Goal: Task Accomplishment & Management: Manage account settings

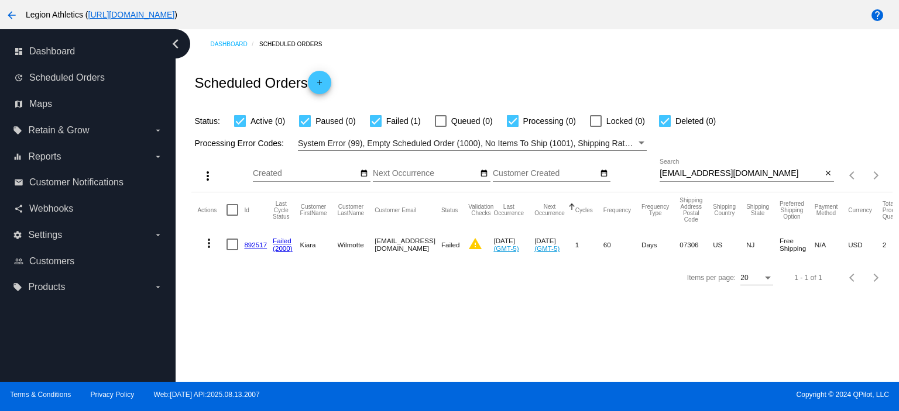
click at [678, 172] on input "kiara.wilmotte@gmail.com" at bounding box center [741, 173] width 162 height 9
paste input "jeremy.m.eith"
type input "jeremy.m.eith@gmail.com"
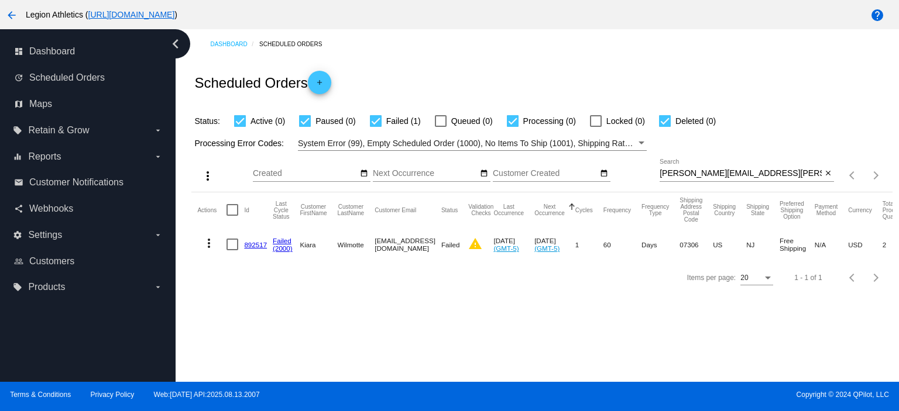
click at [606, 74] on div "Scheduled Orders add" at bounding box center [541, 82] width 701 height 47
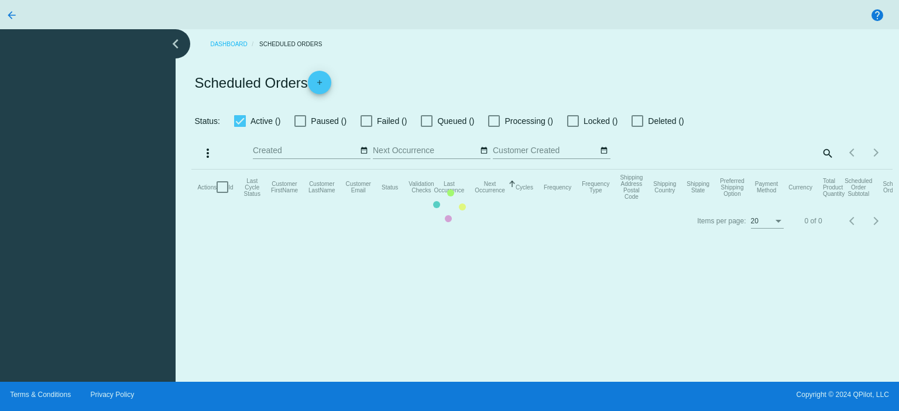
checkbox input "true"
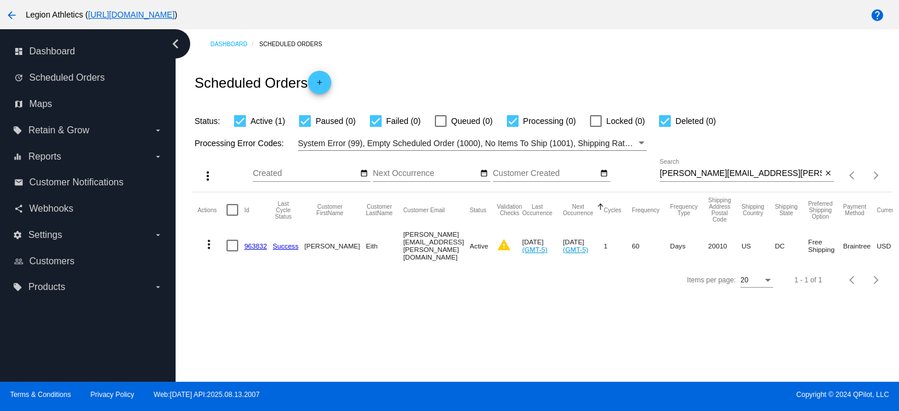
click at [717, 168] on div "jeremy.m.eith@gmail.com Search" at bounding box center [741, 170] width 162 height 23
click at [716, 171] on input "jeremy.m.eith@gmail.com" at bounding box center [741, 173] width 162 height 9
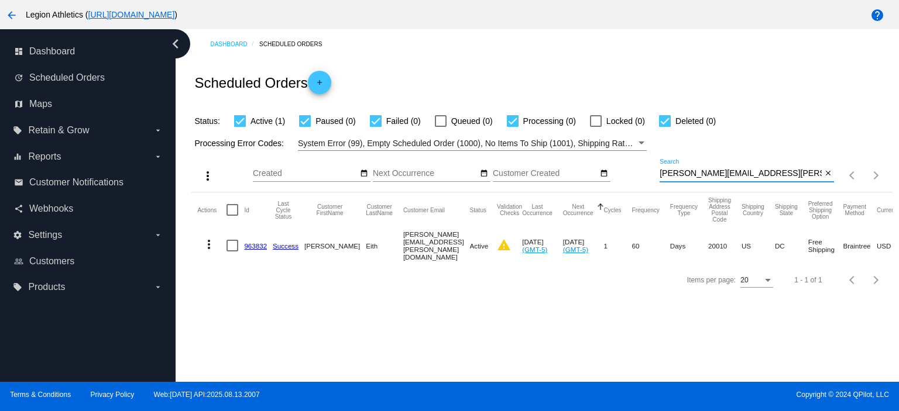
click at [716, 171] on input "jeremy.m.eith@gmail.com" at bounding box center [741, 173] width 162 height 9
paste input "Patski40"
type input "Patski40@gmail.com"
click at [642, 88] on div "Scheduled Orders add" at bounding box center [541, 82] width 701 height 47
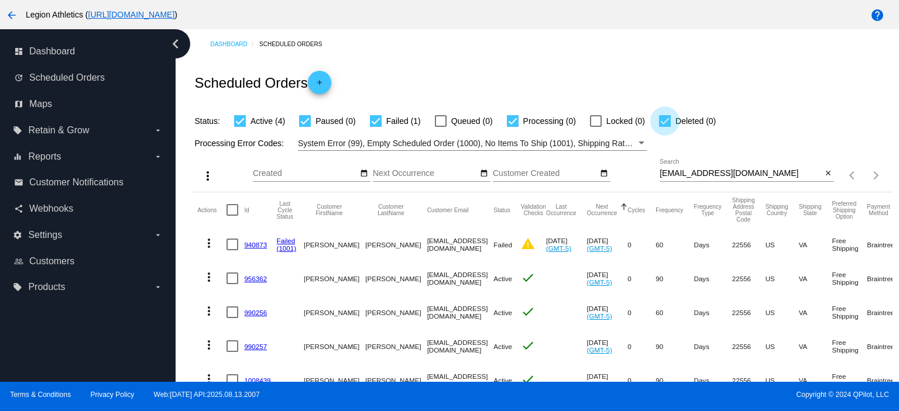
click at [665, 118] on div at bounding box center [665, 121] width 12 height 12
click at [665, 127] on input "Deleted (0)" at bounding box center [664, 127] width 1 height 1
checkbox input "false"
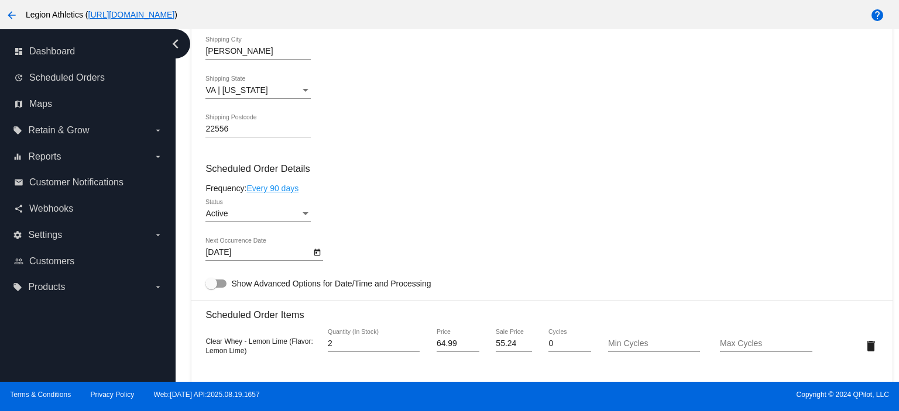
scroll to position [624, 0]
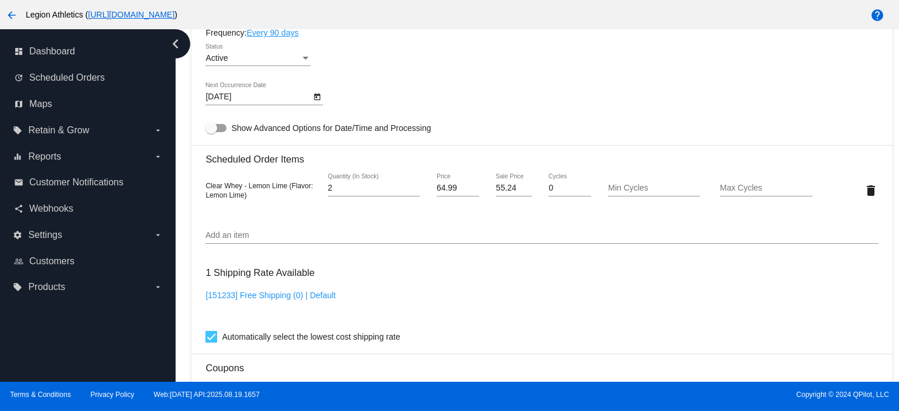
click at [501, 193] on input "55.24" at bounding box center [514, 188] width 36 height 9
paste input "48.7425"
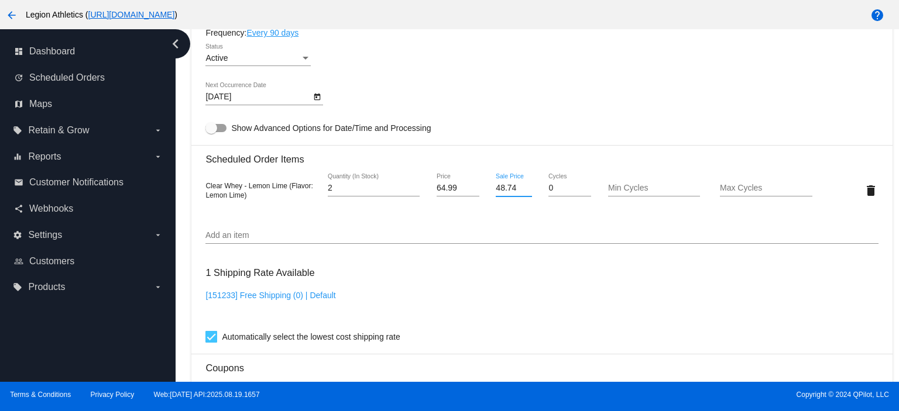
type input "48.74"
click at [548, 91] on mat-card "Customer 6720566: Patricia Kempski Patski40@gmail.com Customer Shipping Enter S…" at bounding box center [541, 183] width 701 height 1211
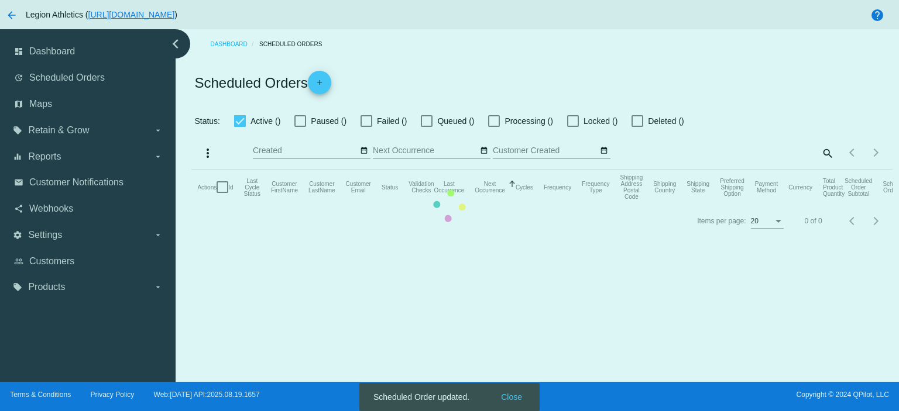
checkbox input "true"
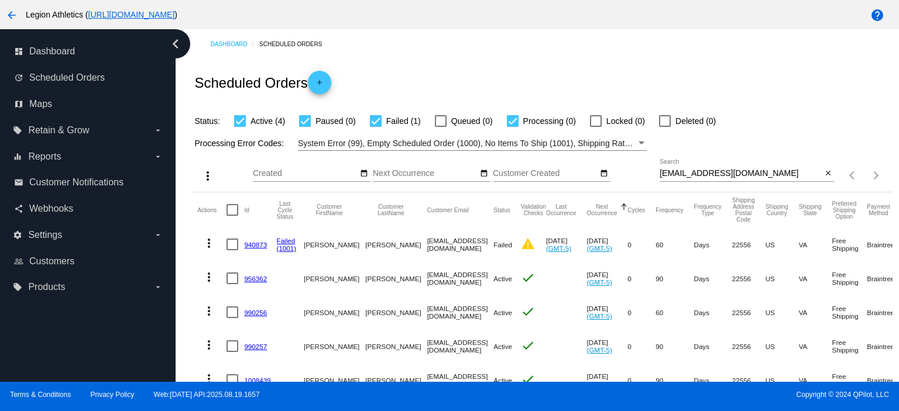
click at [702, 176] on input "Patski40@gmail.com" at bounding box center [741, 173] width 162 height 9
paste input "956453"
click at [653, 64] on div "Scheduled Orders add" at bounding box center [541, 82] width 701 height 47
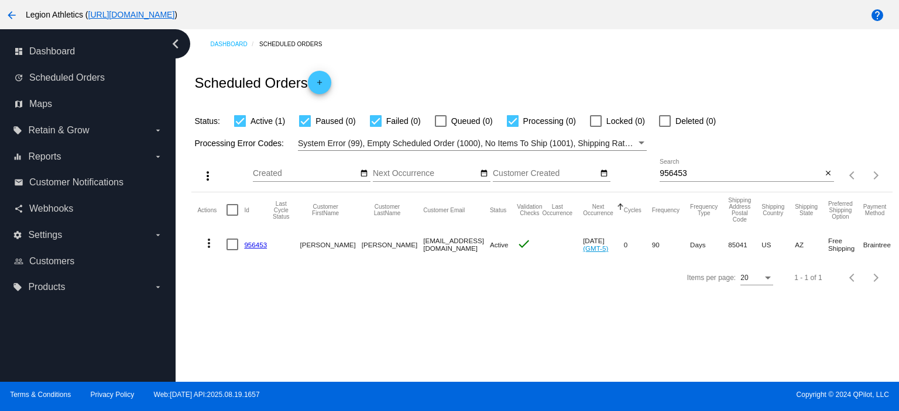
click at [711, 179] on div "956453 Search" at bounding box center [741, 170] width 162 height 23
click at [708, 176] on input "956453" at bounding box center [741, 173] width 162 height 9
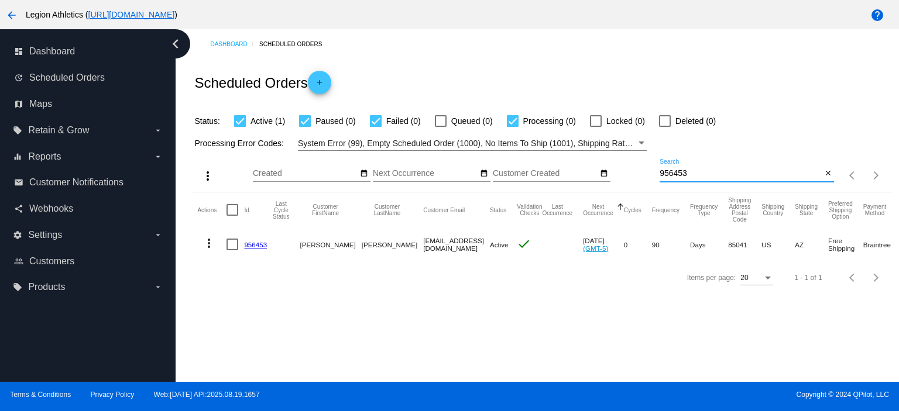
paste input "516"
click at [636, 84] on div "Scheduled Orders add" at bounding box center [541, 82] width 701 height 47
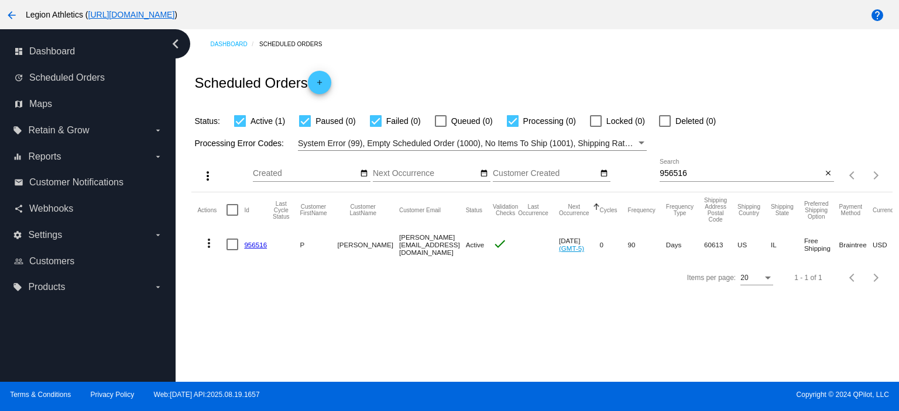
click at [699, 163] on div "956516 Search" at bounding box center [741, 170] width 162 height 23
click at [697, 170] on input "956516" at bounding box center [741, 173] width 162 height 9
paste input "7962"
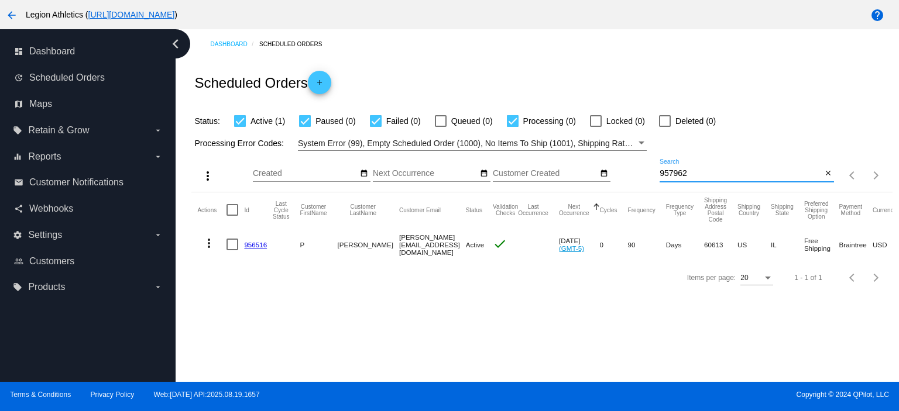
click at [662, 63] on div "Scheduled Orders add" at bounding box center [541, 82] width 701 height 47
click at [693, 170] on input "957962" at bounding box center [741, 173] width 162 height 9
paste input "62799"
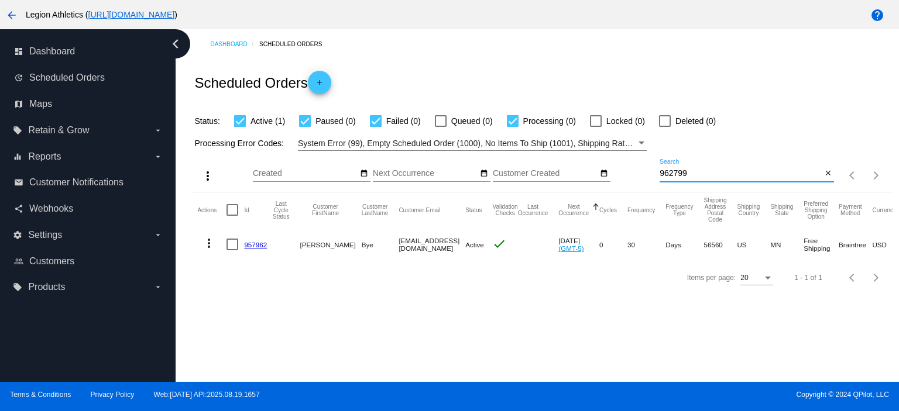
click at [691, 72] on div "Scheduled Orders add" at bounding box center [541, 82] width 701 height 47
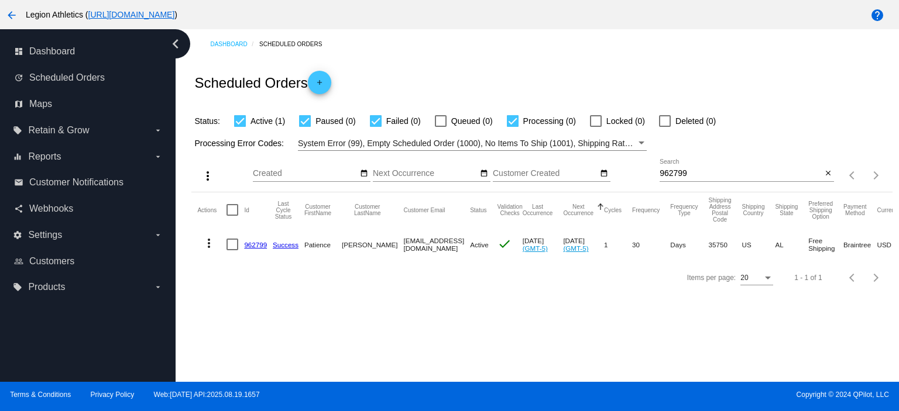
click at [701, 178] on div "962799 Search" at bounding box center [741, 170] width 162 height 23
click at [701, 173] on input "962799" at bounding box center [741, 173] width 162 height 9
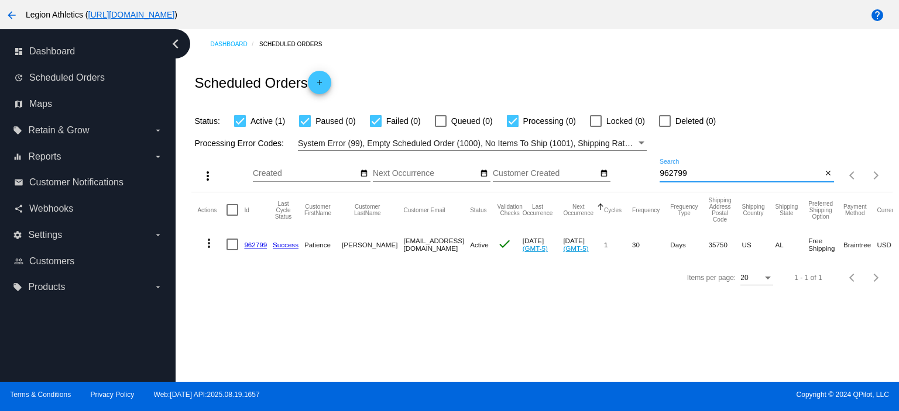
click at [701, 173] on input "962799" at bounding box center [741, 173] width 162 height 9
paste input "1007"
click at [680, 171] on input "961007" at bounding box center [741, 173] width 162 height 9
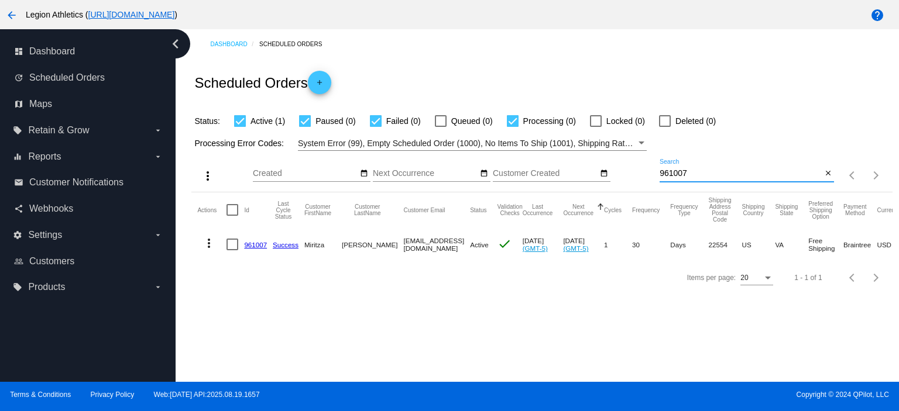
paste input "644762"
click at [702, 92] on div "Scheduled Orders add" at bounding box center [541, 82] width 701 height 47
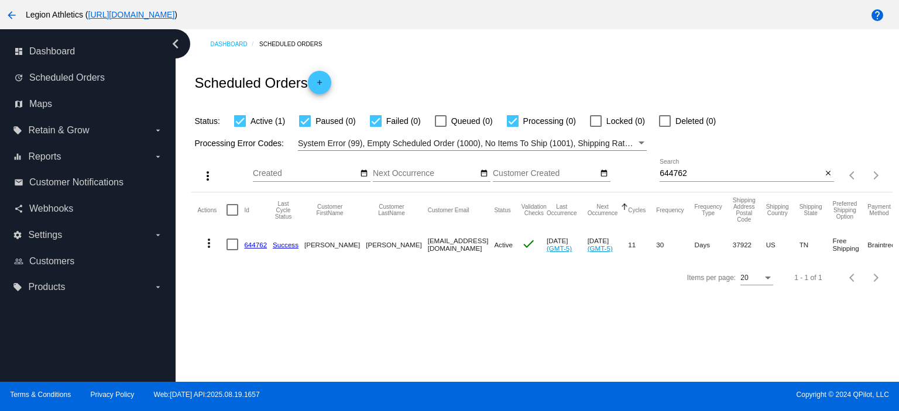
click at [703, 174] on input "644762" at bounding box center [741, 173] width 162 height 9
paste input "957949"
click at [637, 77] on div "Scheduled Orders add" at bounding box center [541, 82] width 701 height 47
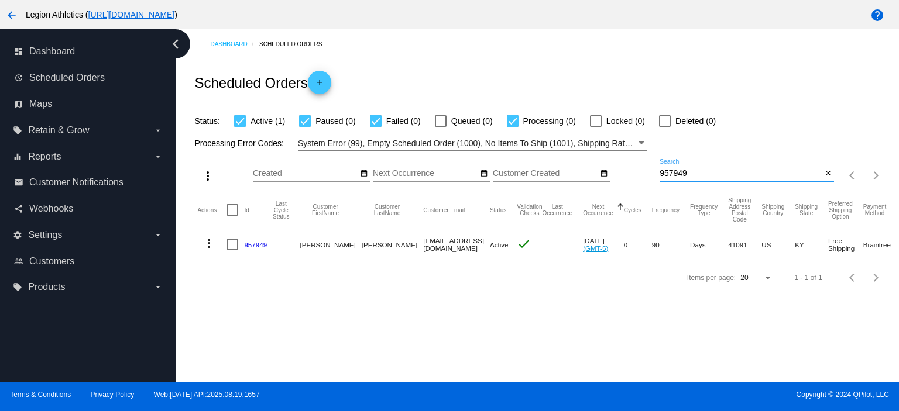
click at [703, 173] on input "957949" at bounding box center [741, 173] width 162 height 9
paste input "65"
click at [660, 65] on div "Scheduled Orders add" at bounding box center [541, 82] width 701 height 47
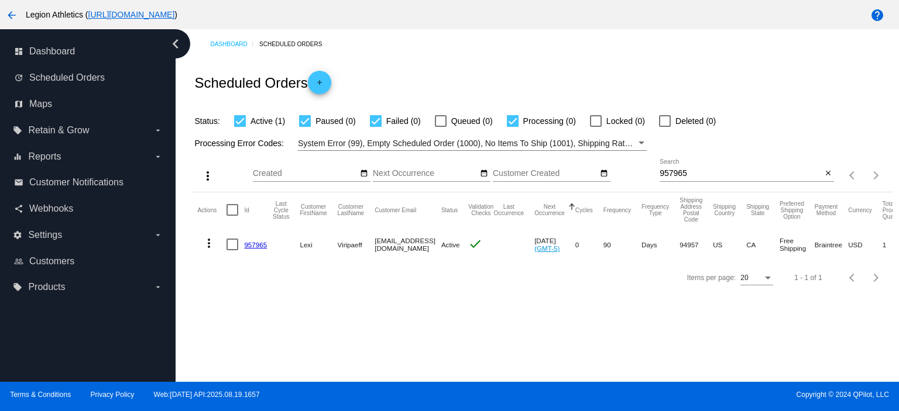
click at [681, 176] on input "957965" at bounding box center [741, 173] width 162 height 9
paste input "8226"
click at [633, 73] on div "Scheduled Orders add" at bounding box center [541, 82] width 701 height 47
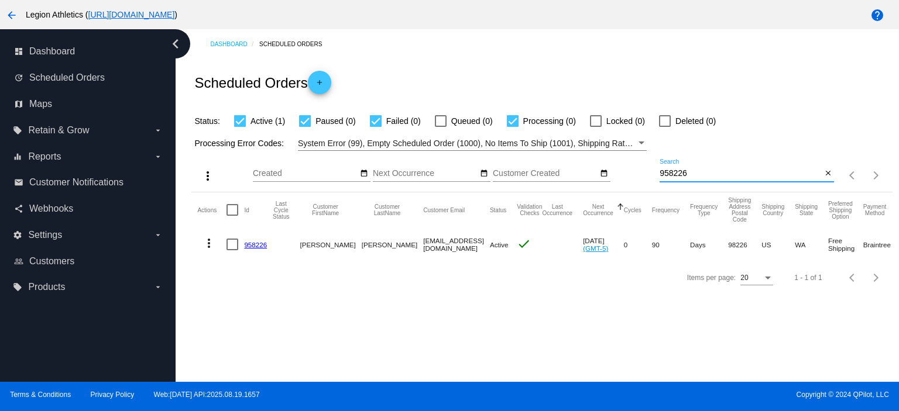
click at [667, 178] on input "958226" at bounding box center [741, 173] width 162 height 9
paste input "850"
click at [640, 70] on div "Scheduled Orders add" at bounding box center [541, 82] width 701 height 47
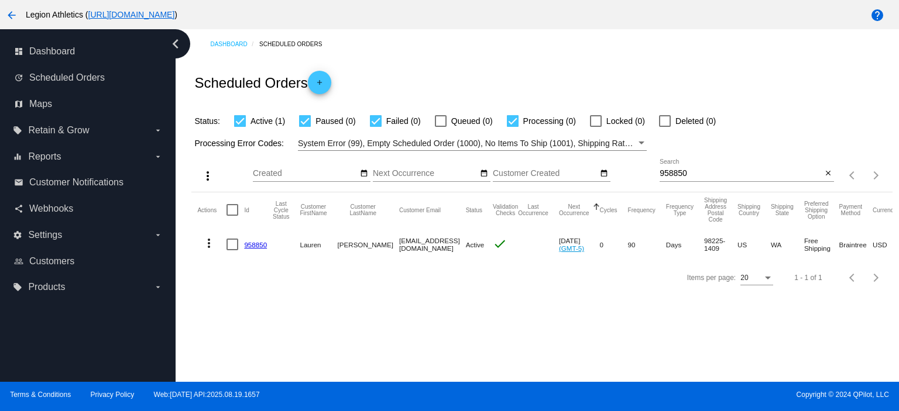
click at [682, 173] on input "958850" at bounding box center [741, 173] width 162 height 9
paste input "6754"
click at [658, 60] on div "Scheduled Orders add" at bounding box center [541, 82] width 701 height 47
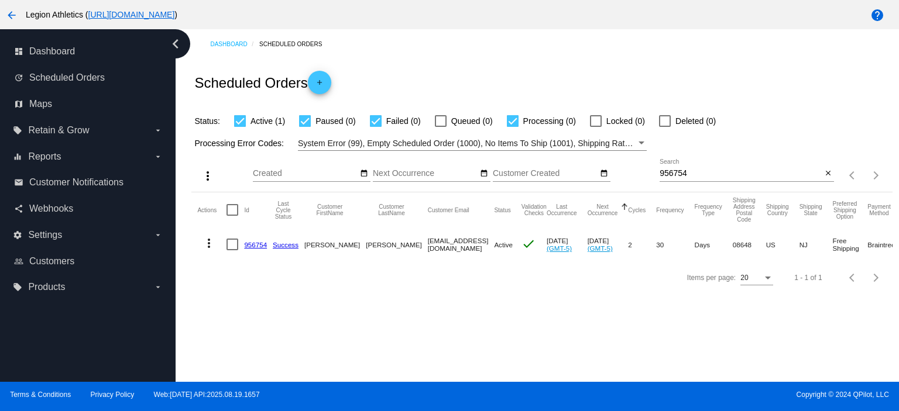
click at [681, 171] on input "956754" at bounding box center [741, 173] width 162 height 9
paste input "45.493"
click at [644, 67] on div "Scheduled Orders add" at bounding box center [541, 82] width 701 height 47
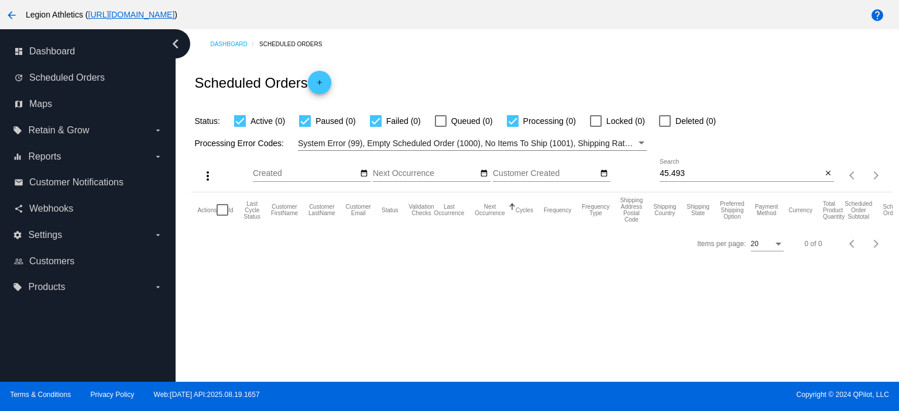
click at [699, 174] on input "45.493" at bounding box center [741, 173] width 162 height 9
paste input "933672"
click at [660, 64] on div "Scheduled Orders add" at bounding box center [541, 82] width 701 height 47
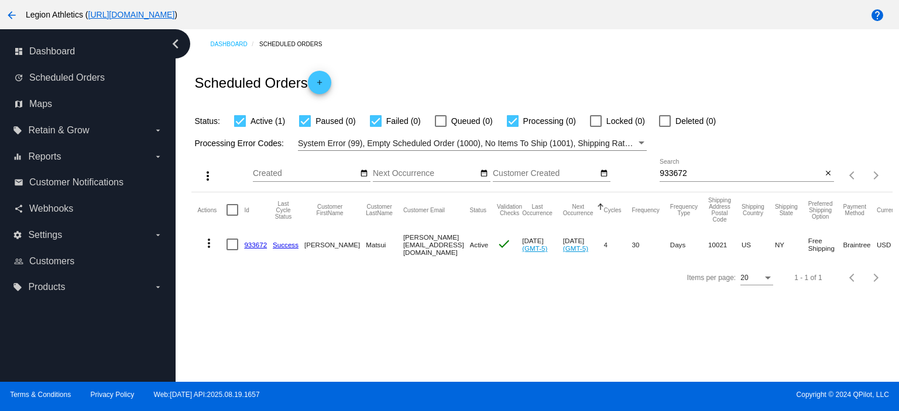
click at [664, 161] on div "933672 Search" at bounding box center [741, 170] width 162 height 23
click at [667, 168] on div "933672 Search" at bounding box center [741, 170] width 162 height 23
paste input "959344"
click at [668, 174] on input "933672959344" at bounding box center [741, 173] width 162 height 9
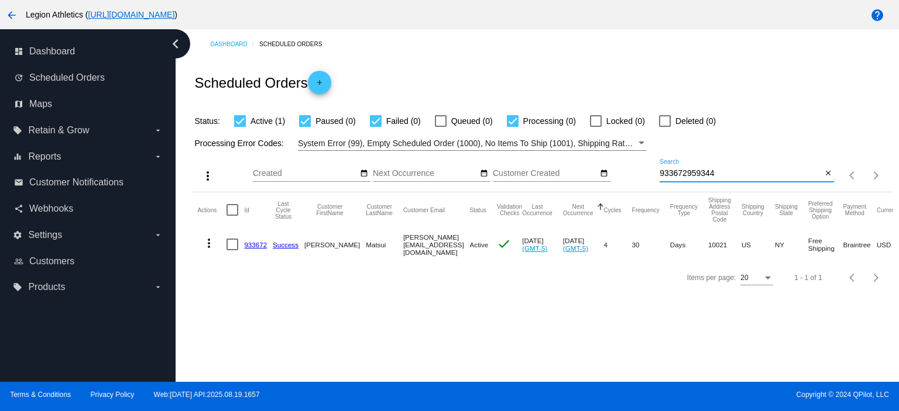
click at [668, 174] on input "933672959344" at bounding box center [741, 173] width 162 height 9
paste input
click at [675, 75] on div "Scheduled Orders add" at bounding box center [541, 82] width 701 height 47
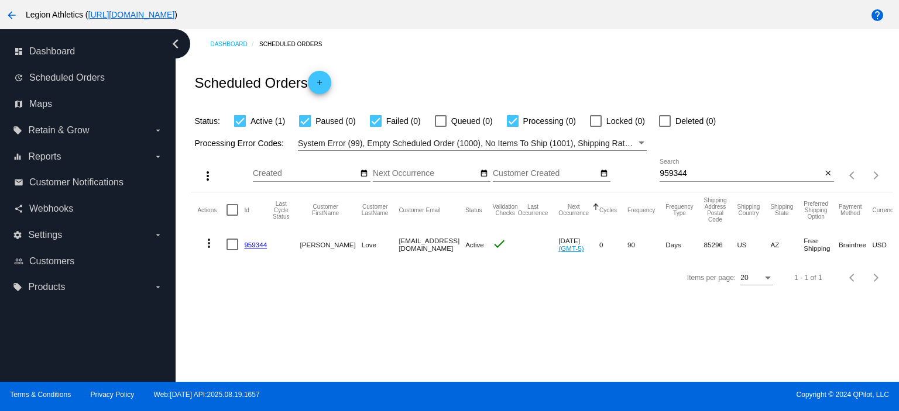
click at [666, 170] on input "959344" at bounding box center [741, 173] width 162 height 9
paste input "60182"
click at [615, 65] on div "Scheduled Orders add" at bounding box center [541, 82] width 701 height 47
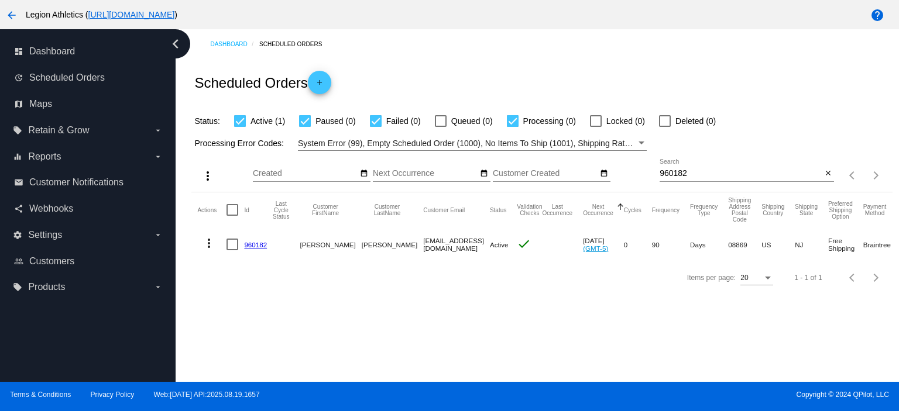
click at [665, 173] on input "960182" at bounding box center [741, 173] width 162 height 9
paste input "79542"
type input "795422"
click at [648, 56] on div "Dashboard Scheduled Orders Scheduled Orders add Status: Active (1) Paused (0) F…" at bounding box center [542, 161] width 714 height 265
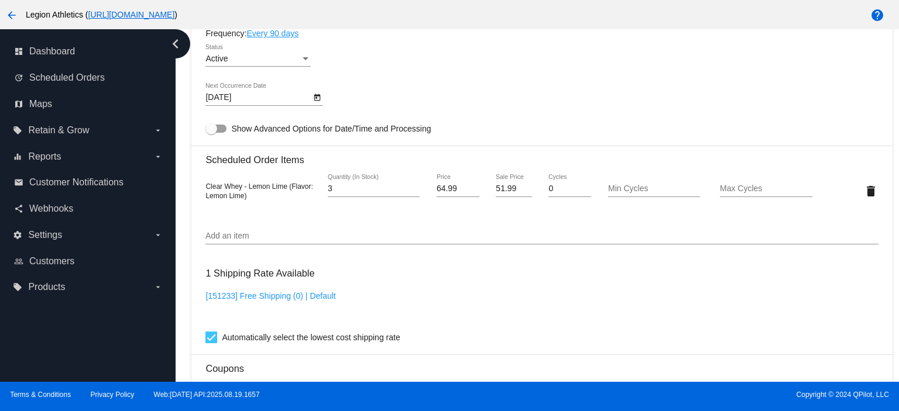
scroll to position [624, 0]
click at [509, 191] on input "51.99" at bounding box center [514, 188] width 36 height 9
type input "45.49"
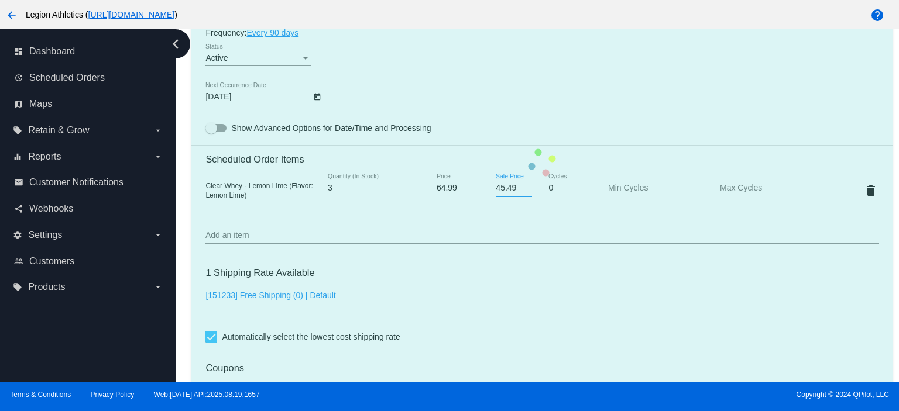
click at [611, 100] on mat-card "Customer 329188: Damian Nunez Arandun1@gmail.com Customer Shipping Enter Shippi…" at bounding box center [541, 163] width 701 height 1170
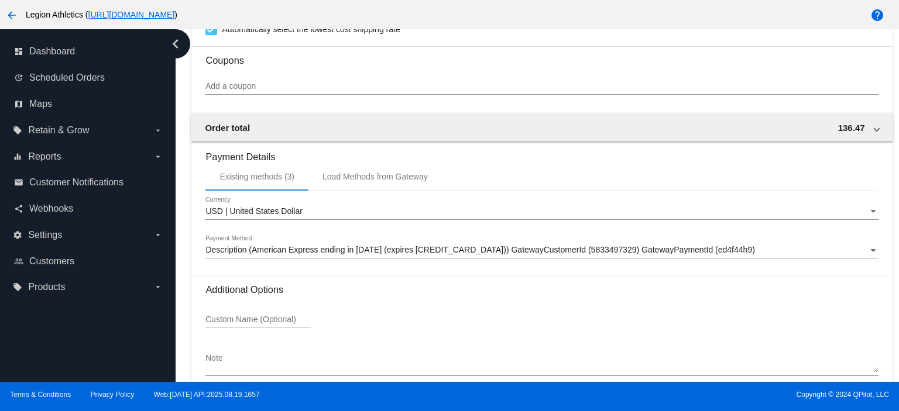
scroll to position [993, 0]
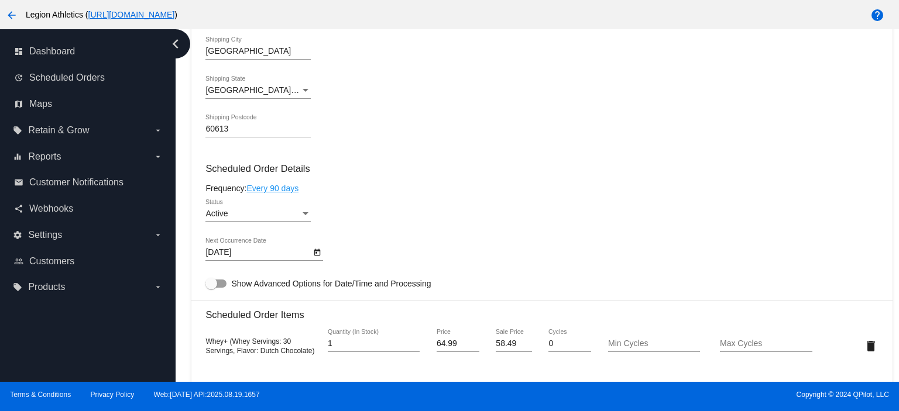
scroll to position [624, 0]
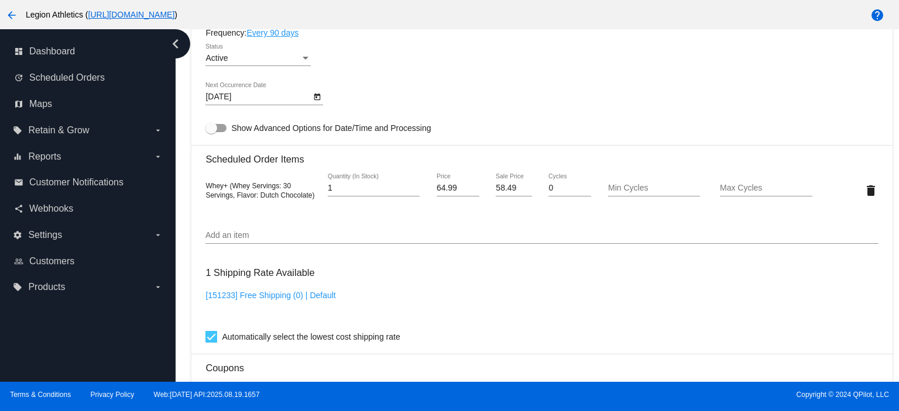
drag, startPoint x: 578, startPoint y: 98, endPoint x: 578, endPoint y: 107, distance: 8.8
click at [578, 98] on div "9/30/2025 Next Occurrence Date" at bounding box center [541, 99] width 672 height 33
click at [510, 190] on input "58.49" at bounding box center [514, 188] width 36 height 9
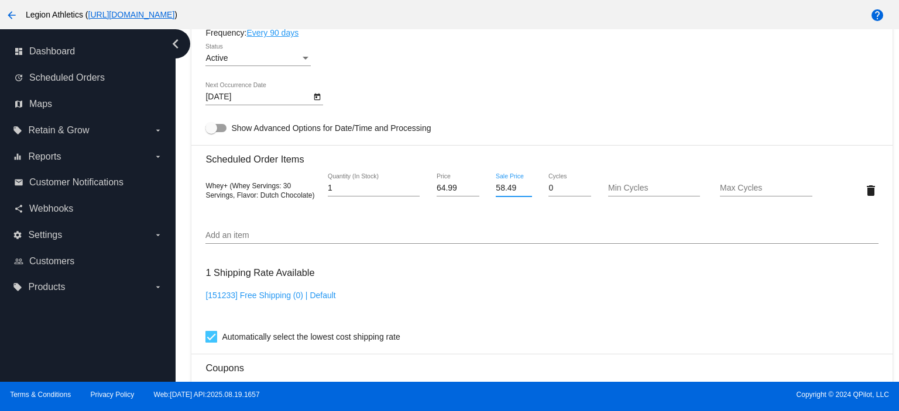
paste input "1.992"
type input "51.992"
click at [530, 95] on mat-card "Customer 3536503: P Andriana andriana.putuntica@gmail.com Customer Shipping Ent…" at bounding box center [541, 163] width 701 height 1170
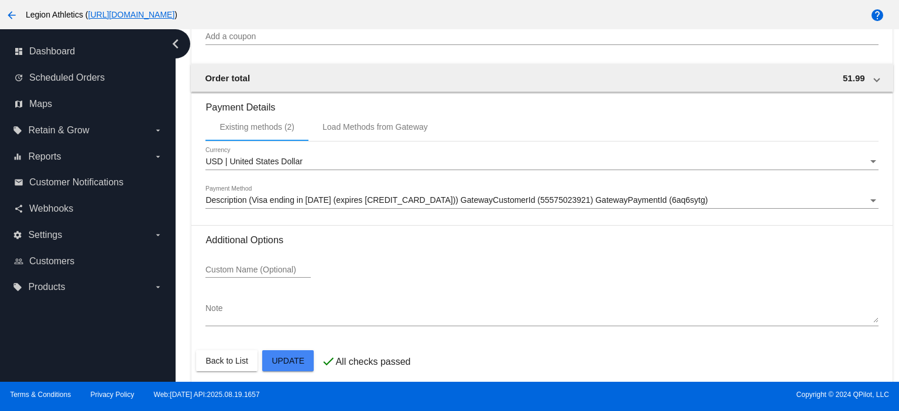
scroll to position [993, 0]
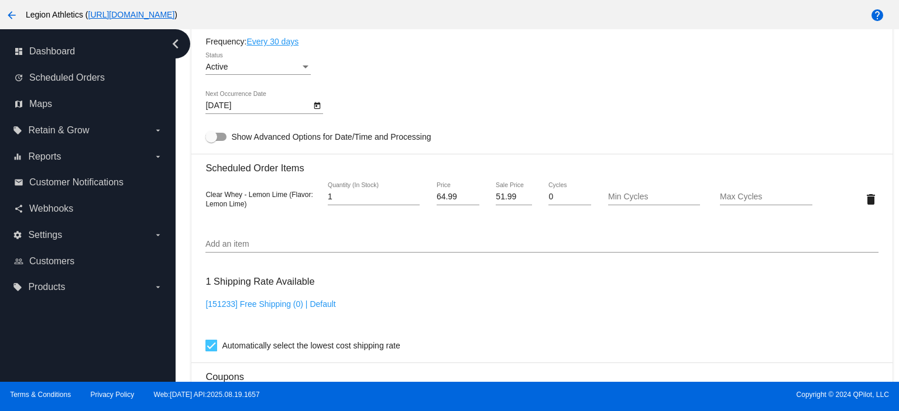
scroll to position [624, 0]
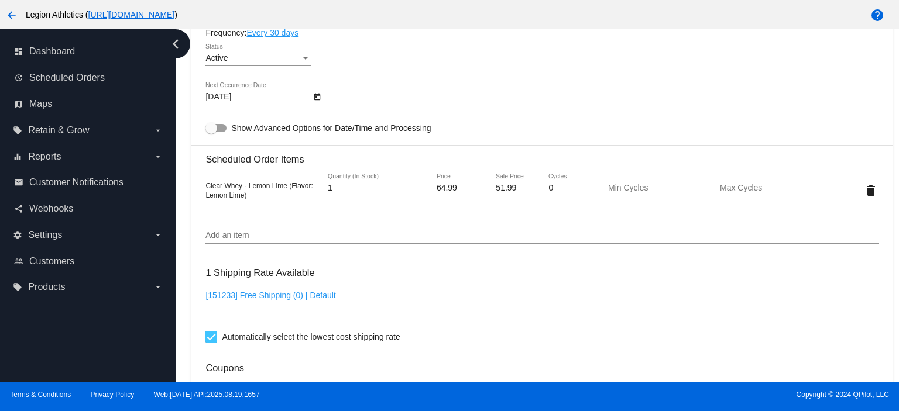
click at [502, 193] on input "51.99" at bounding box center [514, 188] width 36 height 9
paste input "45.493"
type input "45.493"
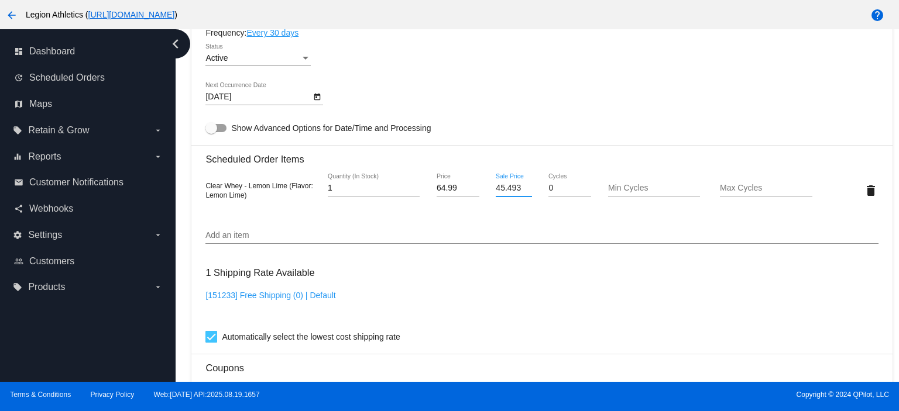
click at [498, 70] on mat-card "Customer 1723853: [PERSON_NAME] [PERSON_NAME][EMAIL_ADDRESS][DOMAIN_NAME] Custo…" at bounding box center [541, 163] width 701 height 1170
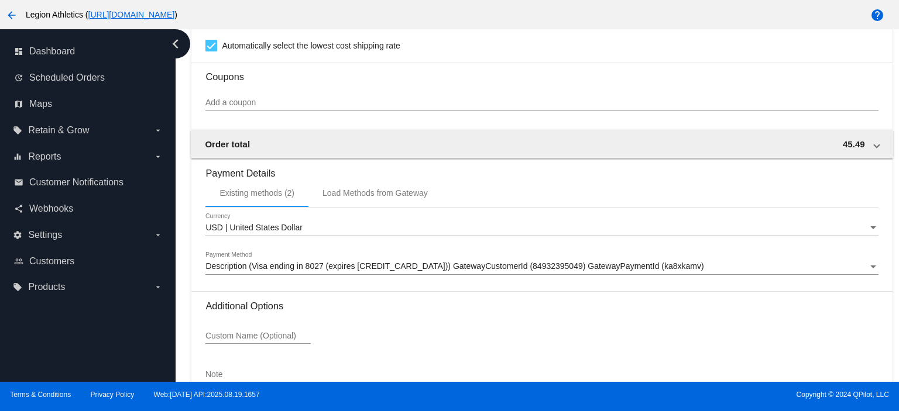
scroll to position [993, 0]
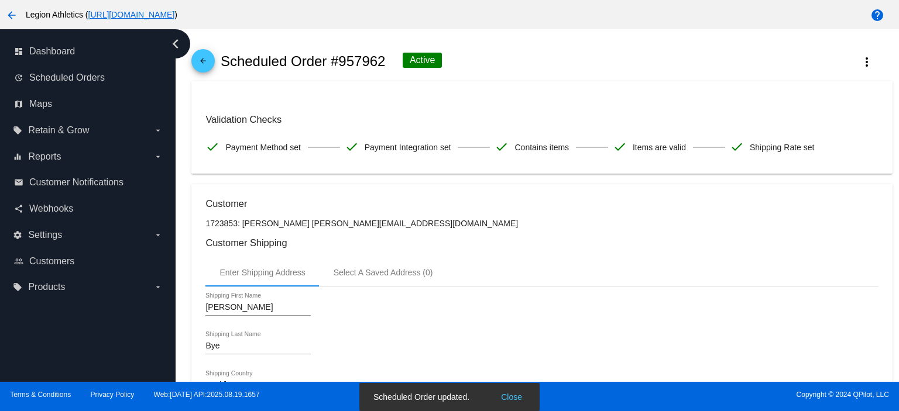
scroll to position [0, 0]
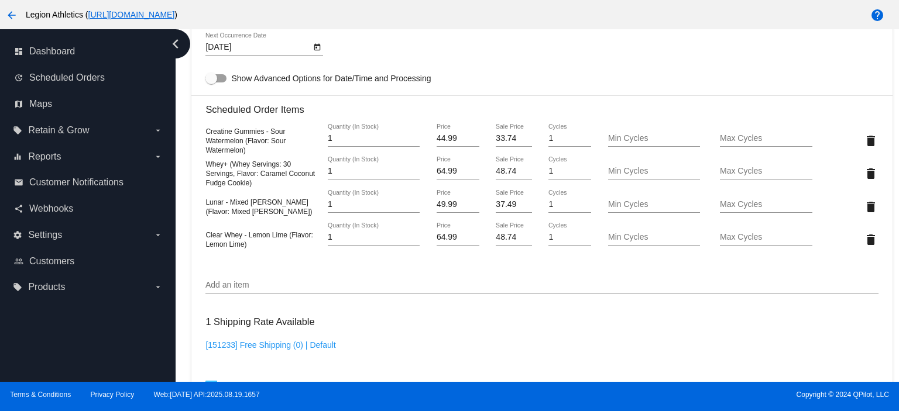
scroll to position [780, 0]
click at [503, 239] on input "48.74" at bounding box center [514, 236] width 36 height 9
paste input "5.493"
type input "45.493"
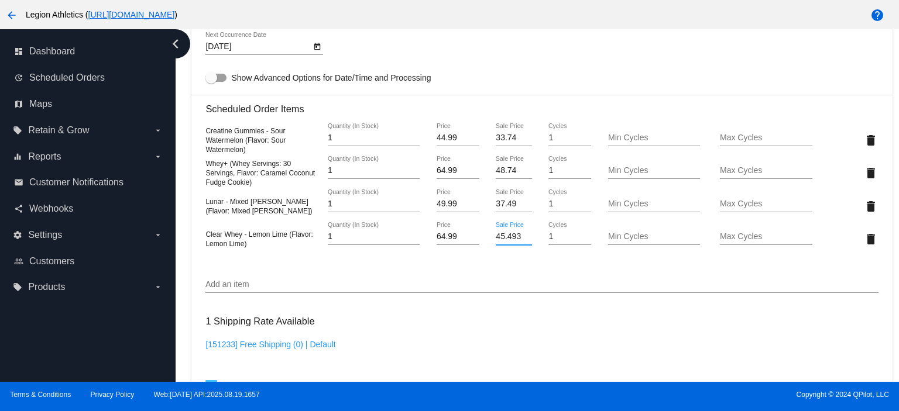
click at [503, 269] on mat-card "Customer 6439896: Patience Thompson patienceandgrace2020@gmail.com Customer Shi…" at bounding box center [541, 161] width 701 height 1269
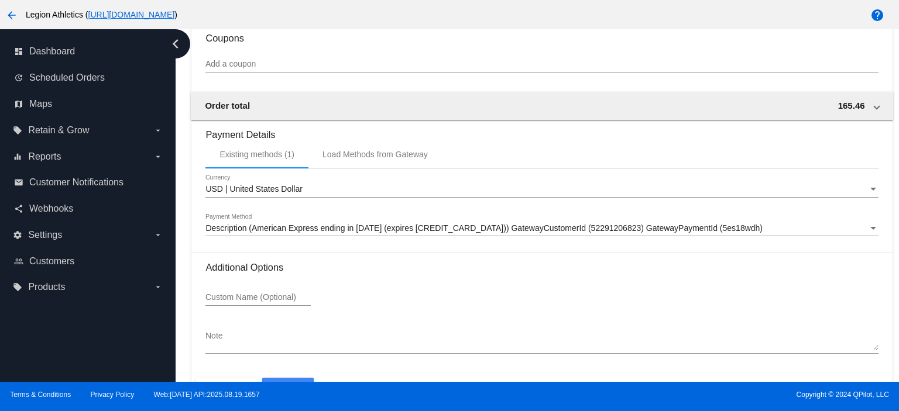
scroll to position [1199, 0]
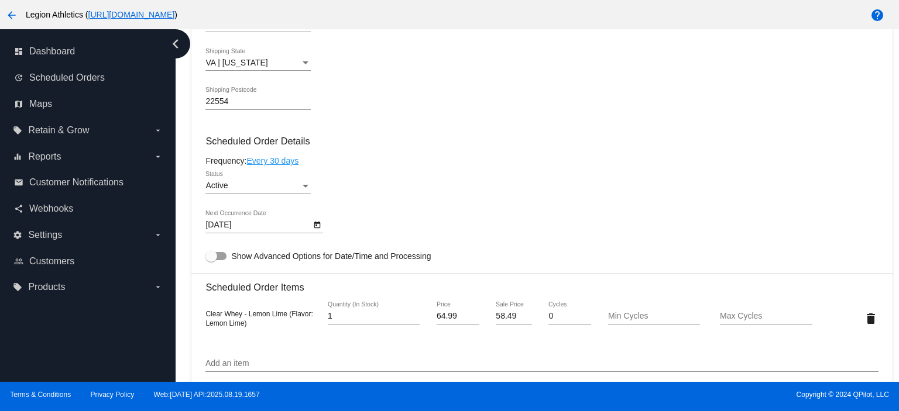
scroll to position [624, 0]
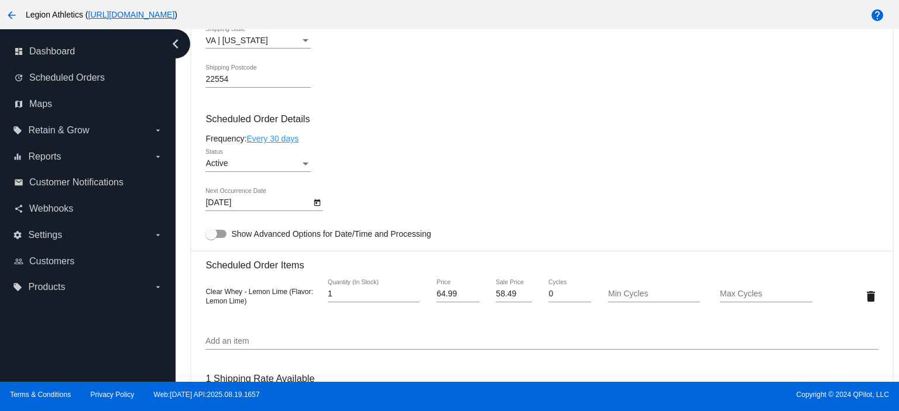
click at [510, 296] on input "58.49" at bounding box center [514, 294] width 36 height 9
paste input "1.992"
type input "51.992"
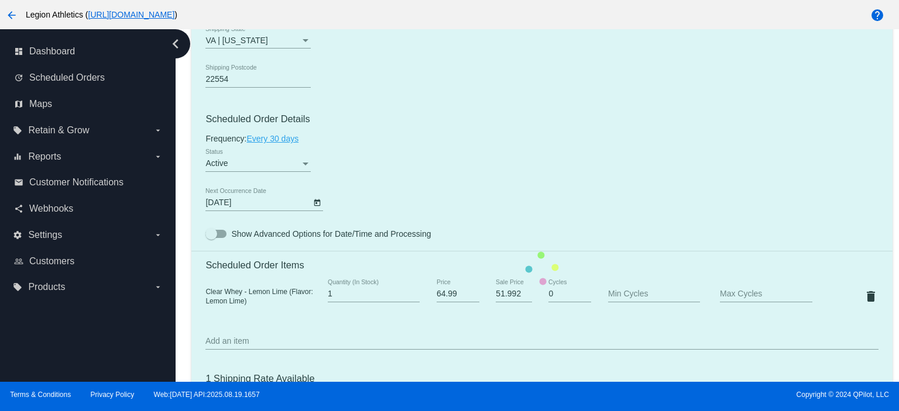
click at [520, 184] on mat-card "Customer 900083: Miritza Thorpe mcthorpe88@gmail.com Customer Shipping Enter Sh…" at bounding box center [541, 268] width 701 height 1170
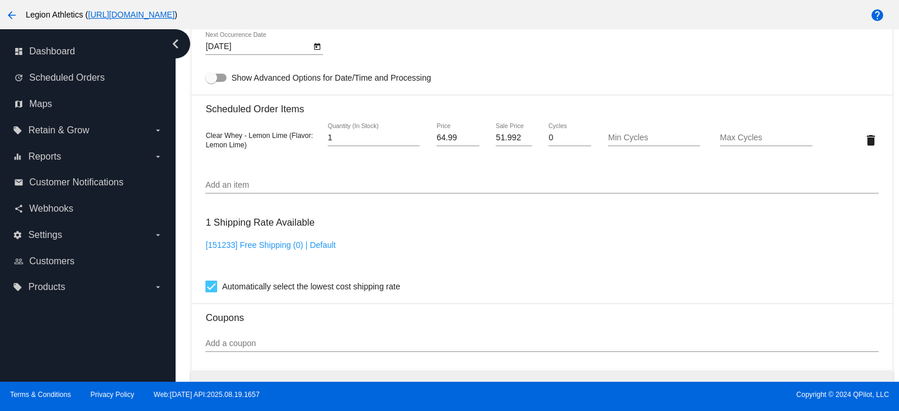
scroll to position [1092, 0]
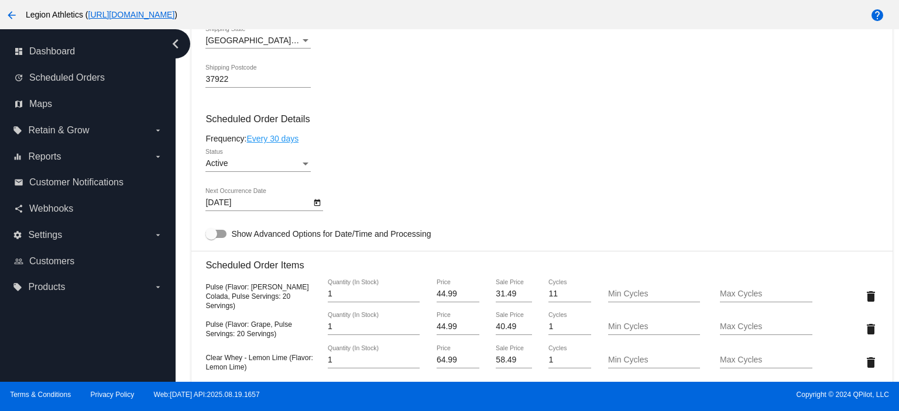
scroll to position [780, 0]
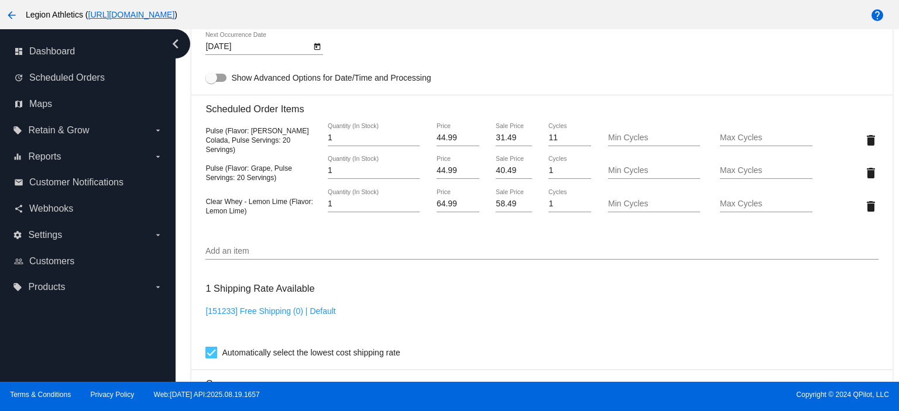
click at [501, 205] on input "58.49" at bounding box center [514, 204] width 36 height 9
paste input "1.992"
type input "51.992"
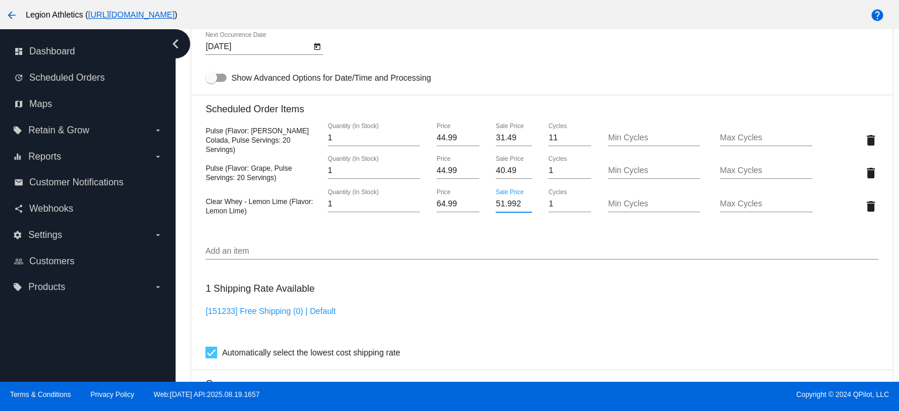
click at [506, 236] on mat-card "Customer 1338275: Kelly Jackson kelly611w@hotmail.com Customer Shipping Enter S…" at bounding box center [541, 145] width 701 height 1237
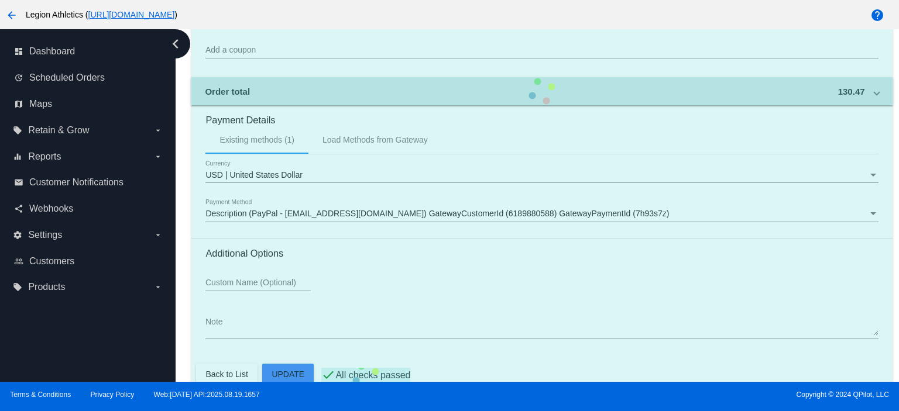
scroll to position [1165, 0]
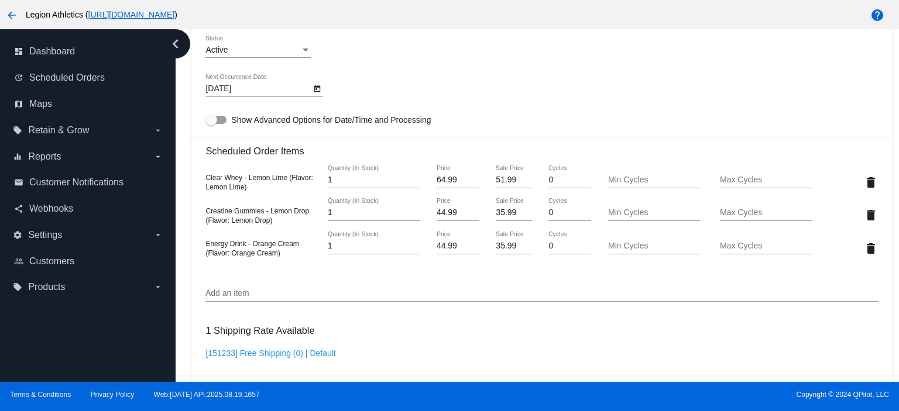
scroll to position [624, 0]
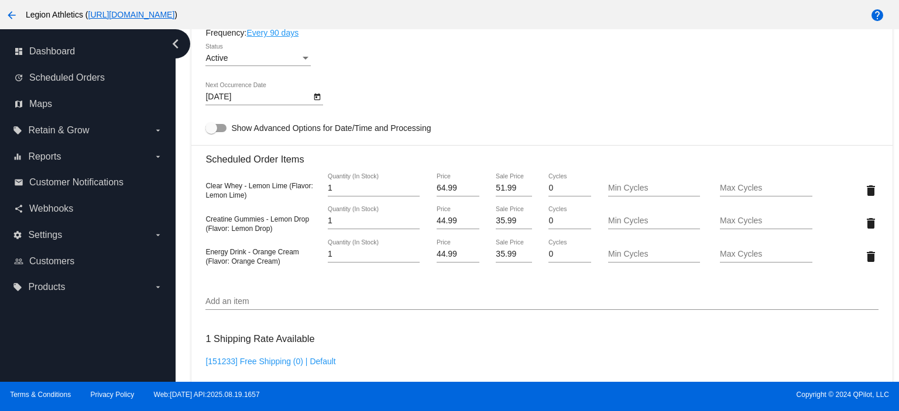
click at [511, 190] on input "51.99" at bounding box center [514, 188] width 36 height 9
paste input "45.493"
type input "45.493"
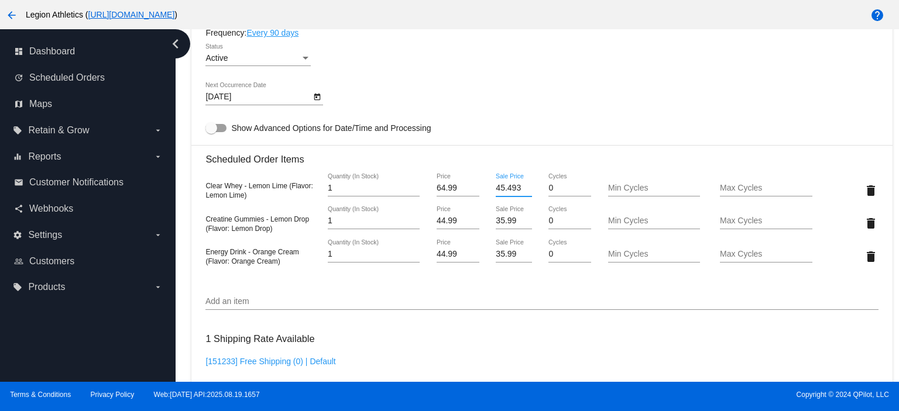
click at [521, 117] on mat-card "Customer 6543201: Katie Racke kaslavey@gmail.com Customer Shipping Enter Shippi…" at bounding box center [541, 217] width 701 height 1278
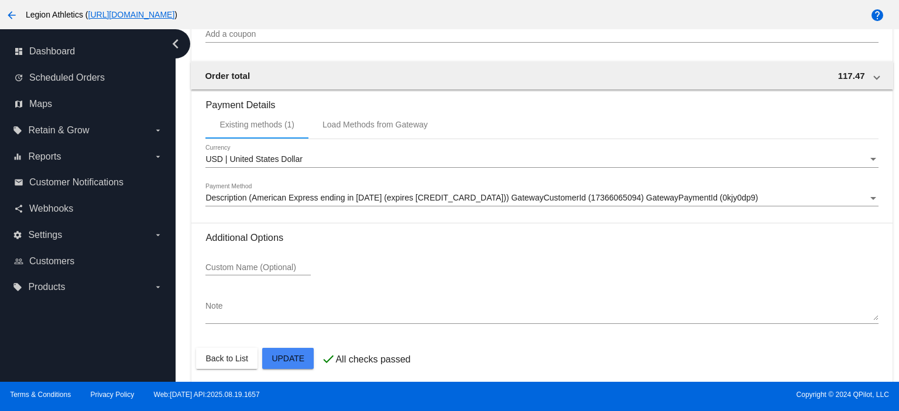
scroll to position [1100, 0]
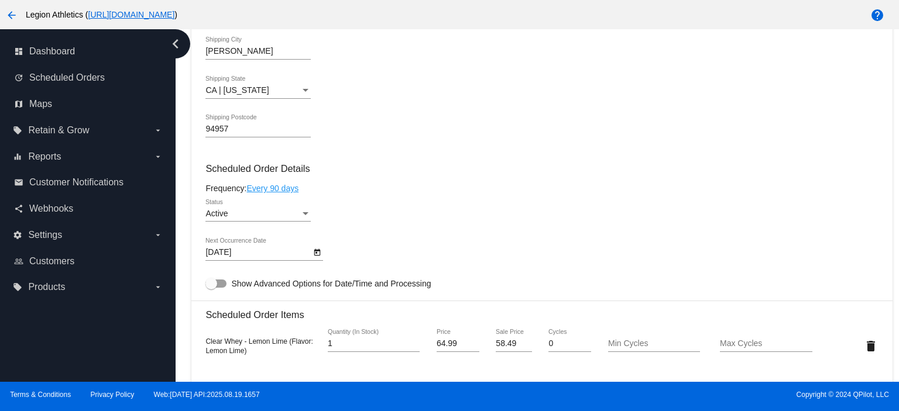
scroll to position [624, 0]
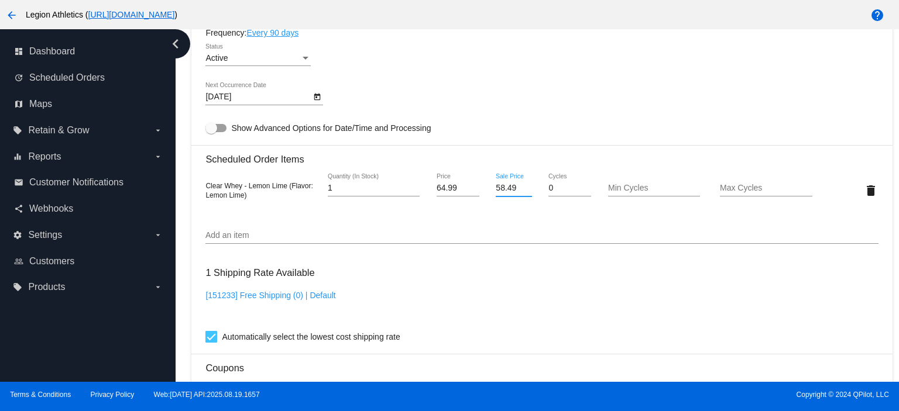
click at [504, 188] on input "58.49" at bounding box center [514, 188] width 36 height 9
paste input "1.992"
type input "51.992"
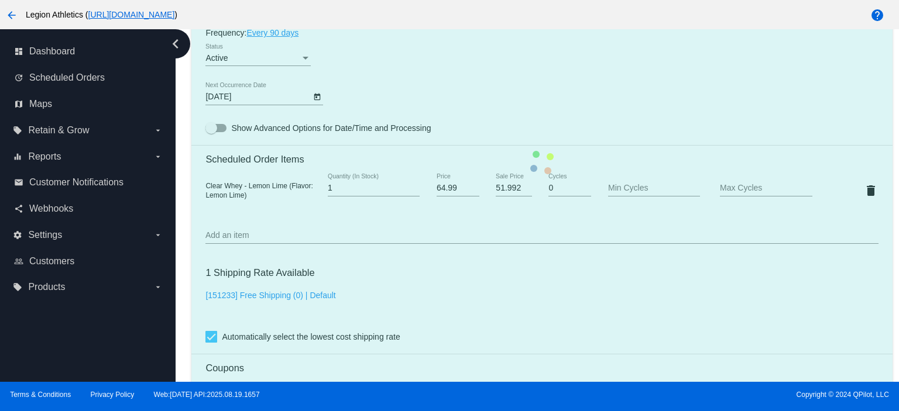
click at [493, 81] on mat-card "Customer 352545: Lexi Viripaeff lexsf1@gmail.com Customer Shipping Enter Shippi…" at bounding box center [541, 163] width 701 height 1170
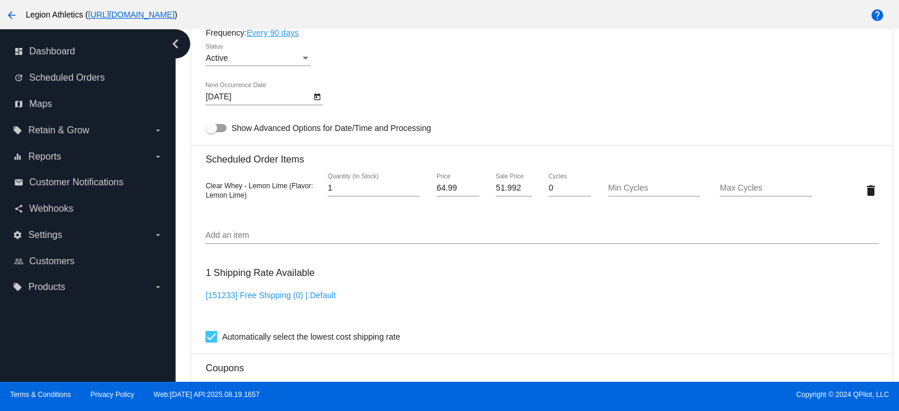
scroll to position [993, 0]
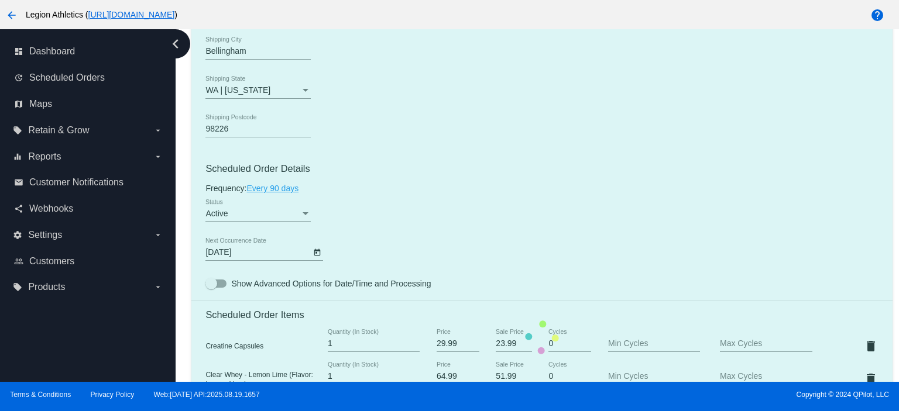
scroll to position [624, 0]
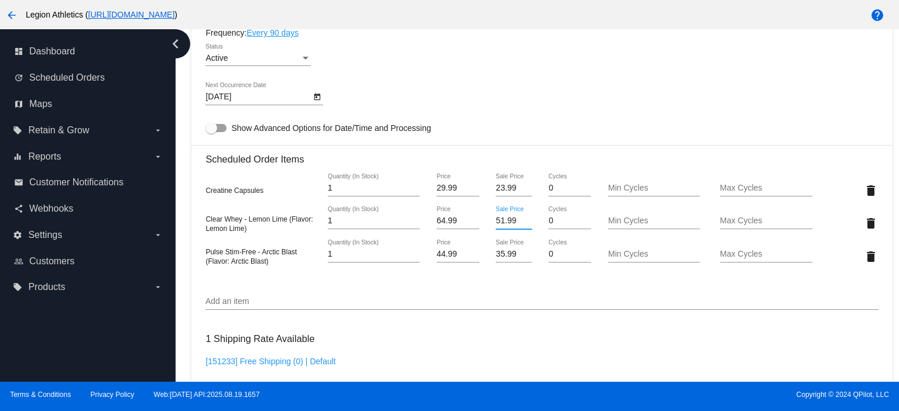
click at [507, 222] on input "51.99" at bounding box center [514, 221] width 36 height 9
paste input "45.493"
type input "45.493"
click at [528, 111] on mat-card "Customer 6807951: Sarah Barrett Thecrappenspam@gmail.com Customer Shipping Ente…" at bounding box center [541, 196] width 701 height 1237
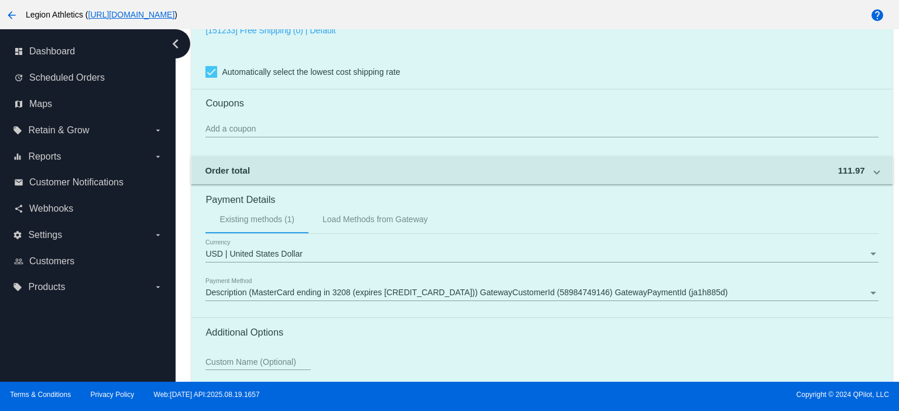
scroll to position [1059, 0]
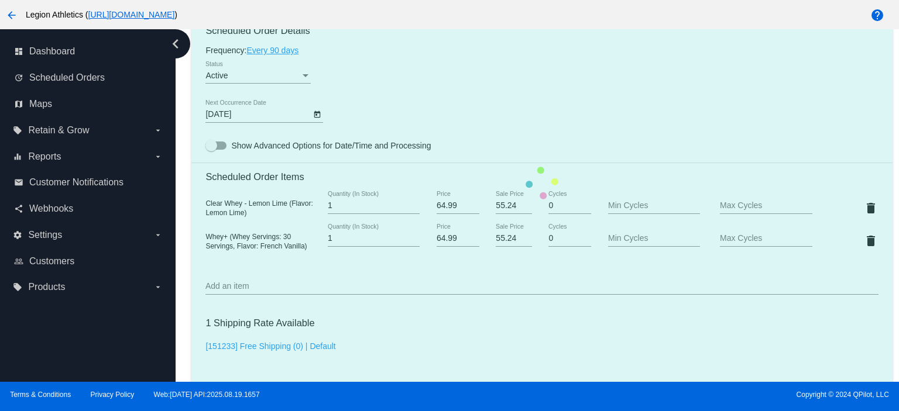
scroll to position [624, 0]
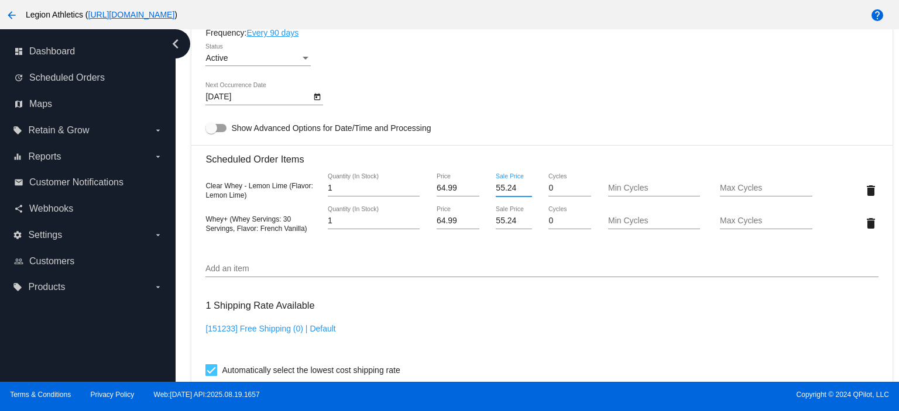
click at [503, 193] on input "55.24" at bounding box center [514, 188] width 36 height 9
paste input "48.7425"
type input "48.7425"
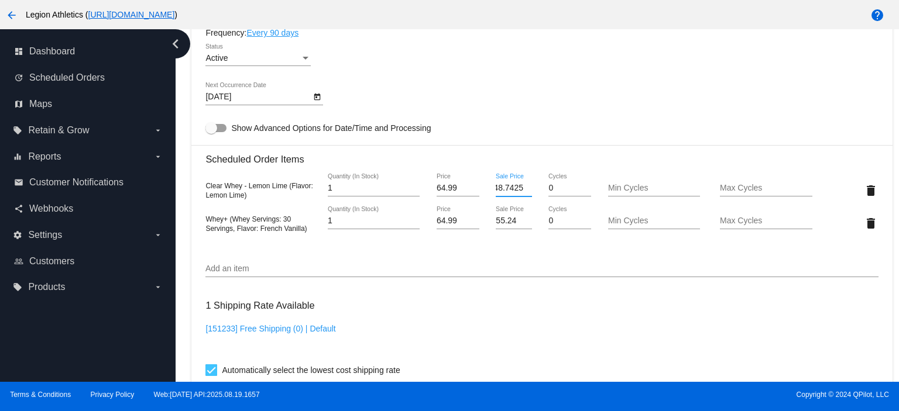
click at [507, 110] on mat-card "Customer 6810694: Lauren Templeton laurentempleton94@gmail.com Customer Shippin…" at bounding box center [541, 179] width 701 height 1203
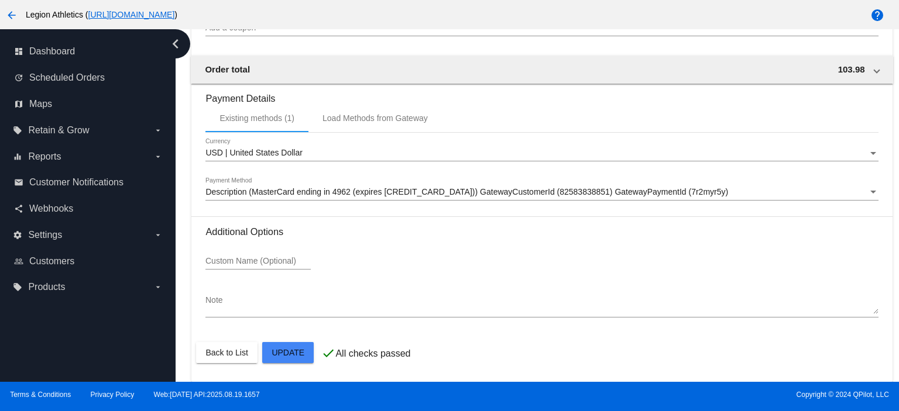
scroll to position [1026, 0]
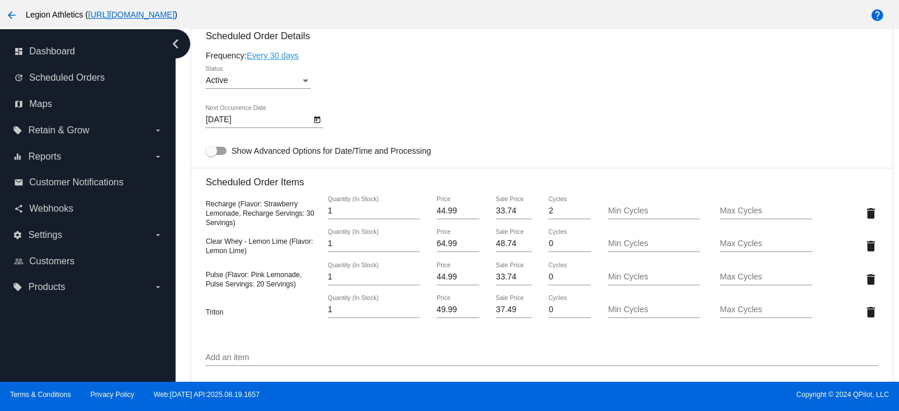
scroll to position [780, 0]
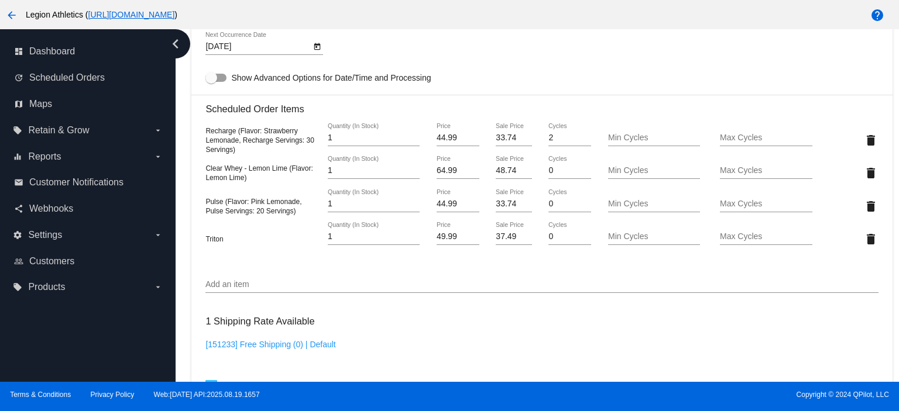
click at [506, 171] on input "48.74" at bounding box center [514, 170] width 36 height 9
paste input "5.493"
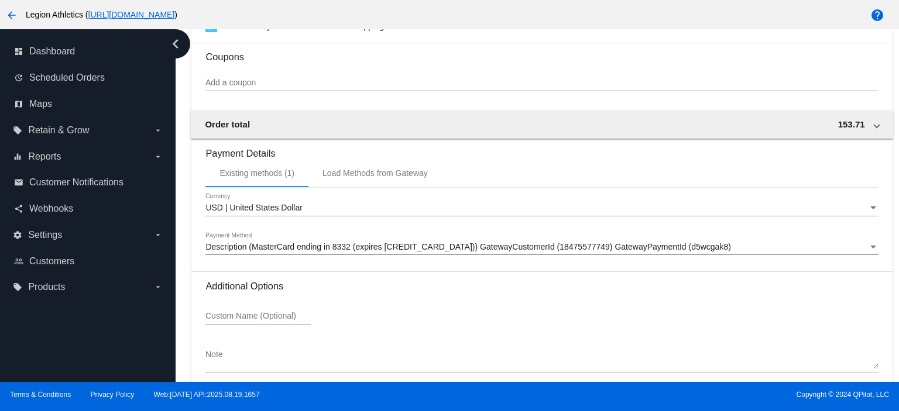
scroll to position [1199, 0]
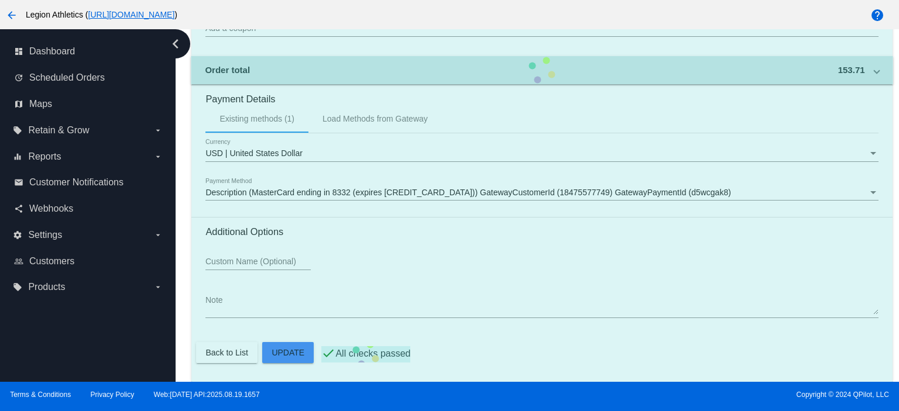
type input "45.493"
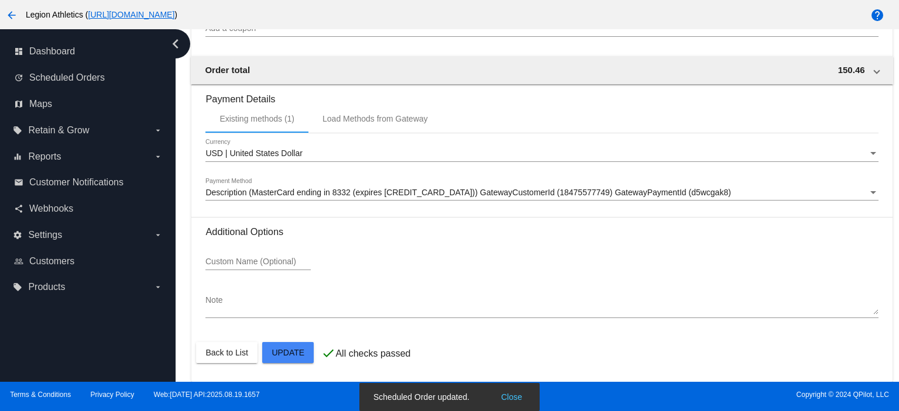
scroll to position [886, 0]
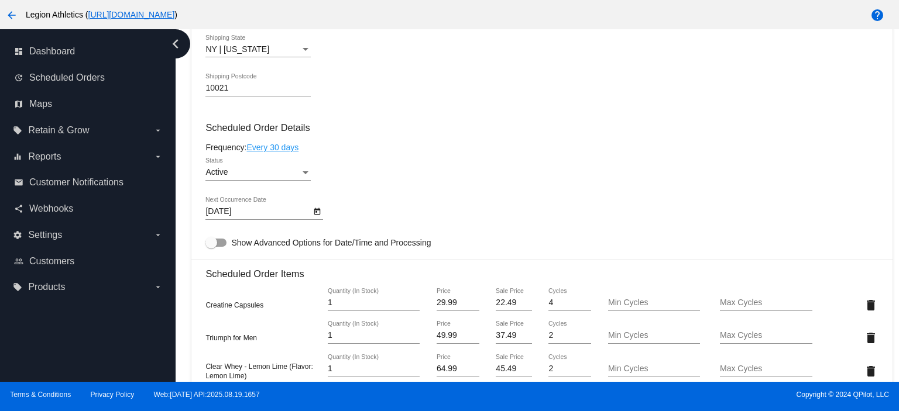
scroll to position [780, 0]
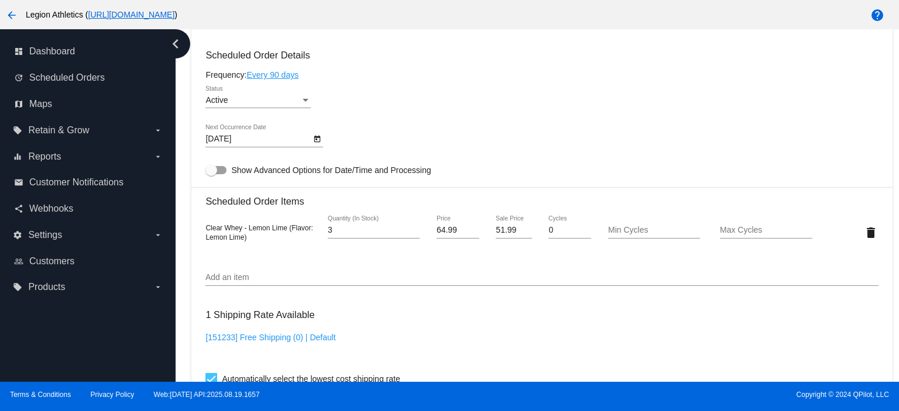
scroll to position [624, 0]
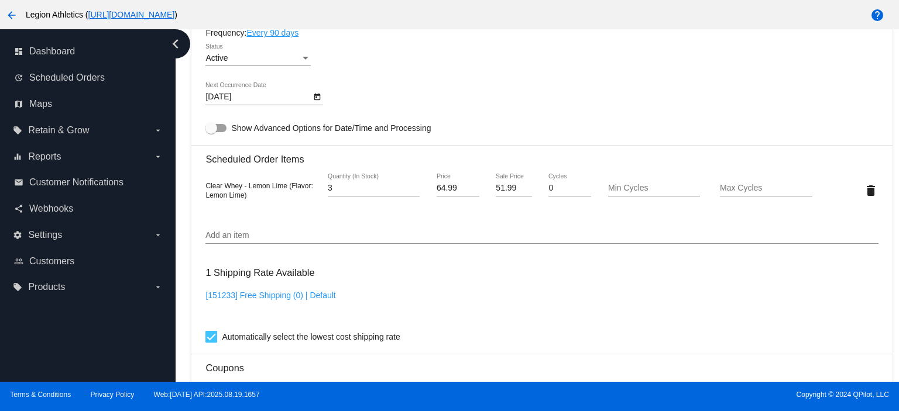
click at [496, 193] on input "51.99" at bounding box center [514, 188] width 36 height 9
paste input "45.493"
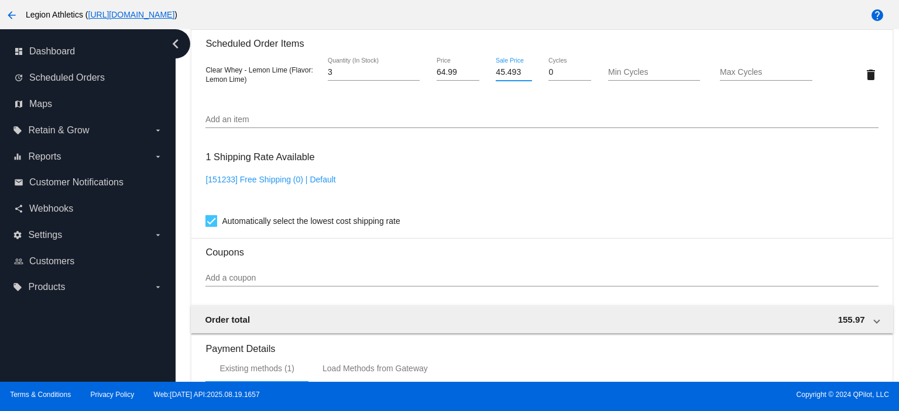
scroll to position [993, 0]
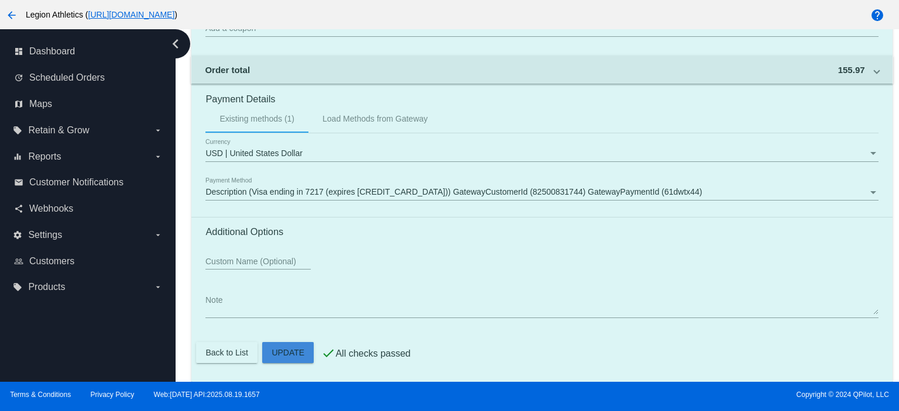
type input "45.493"
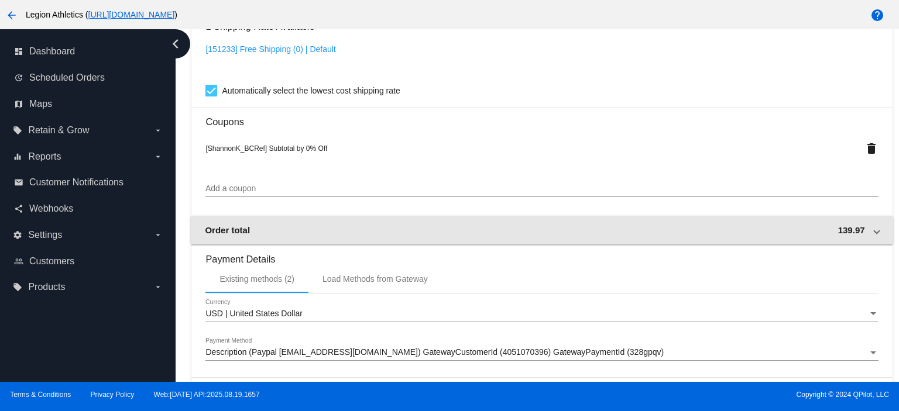
scroll to position [624, 0]
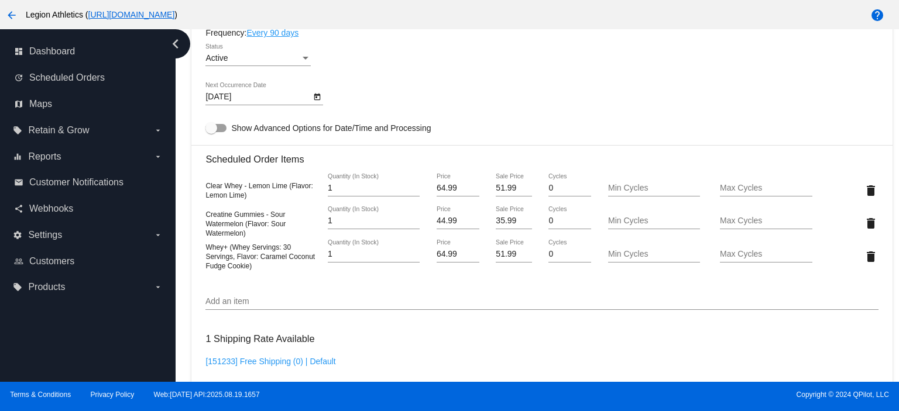
drag, startPoint x: 543, startPoint y: 125, endPoint x: 543, endPoint y: 133, distance: 8.2
click at [543, 125] on mat-card-content "Customer 928266: shannon kelly sweatwithshan@gmail.com Customer Shipping Enter …" at bounding box center [541, 197] width 672 height 1210
click at [515, 190] on input "51.99" at bounding box center [514, 188] width 36 height 9
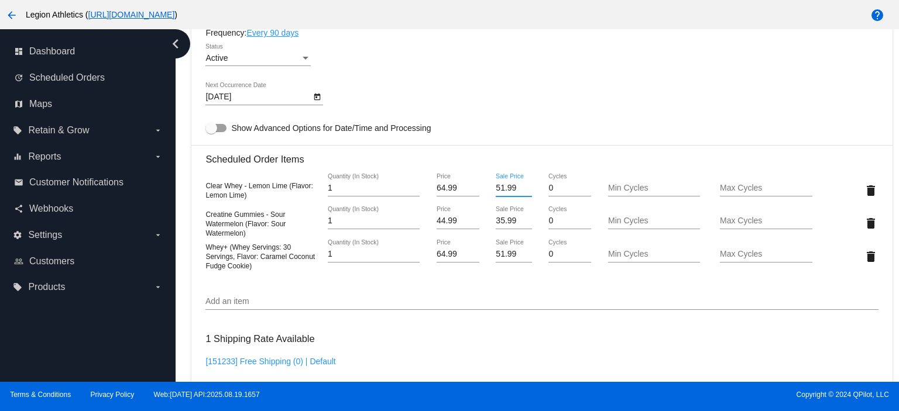
paste input "45.493"
type input "45.493"
click at [518, 106] on mat-card "Customer 928266: shannon kelly sweatwithshan@gmail.com Customer Shipping Enter …" at bounding box center [541, 217] width 701 height 1278
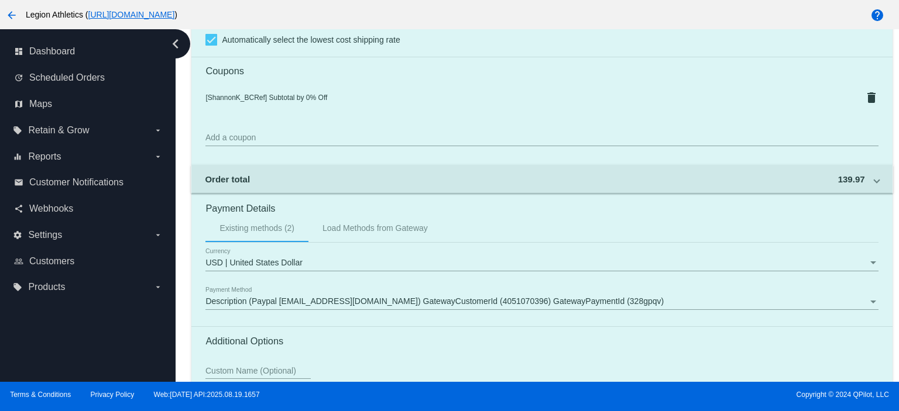
scroll to position [1092, 0]
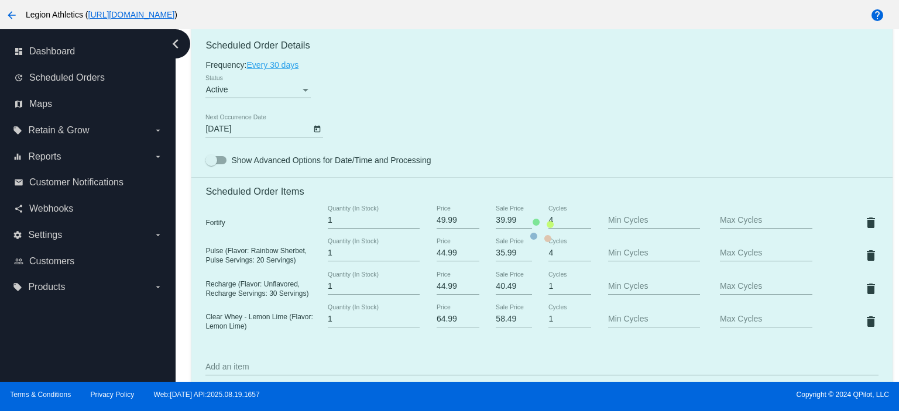
scroll to position [780, 0]
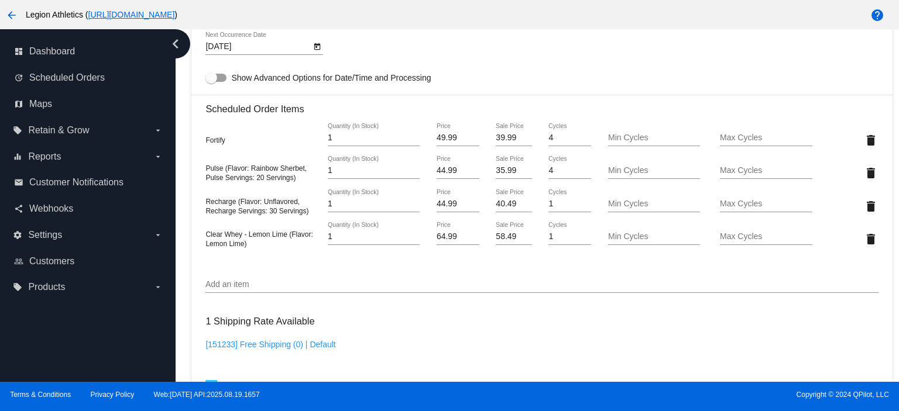
click at [618, 59] on div "[DATE] Next Occurrence Date" at bounding box center [541, 48] width 672 height 33
click at [508, 236] on input "58.49" at bounding box center [514, 236] width 36 height 9
paste input "1.992"
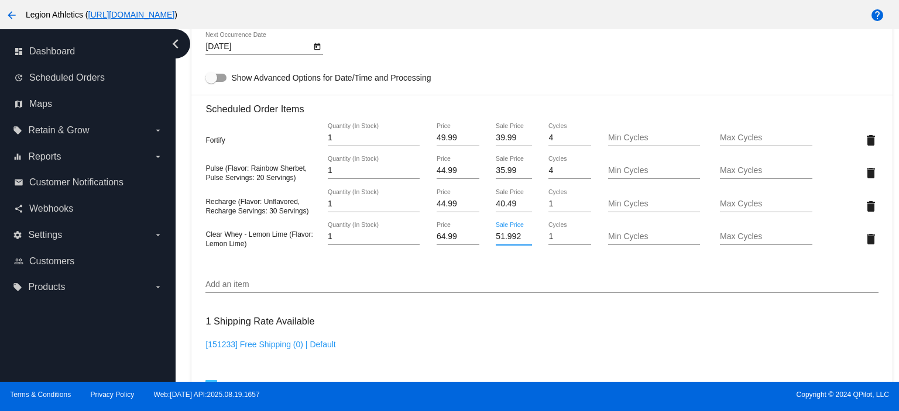
type input "51.992"
click at [452, 304] on mat-card "Customer 315926: [PERSON_NAME] [EMAIL_ADDRESS][DOMAIN_NAME] Customer Shipping E…" at bounding box center [541, 161] width 701 height 1269
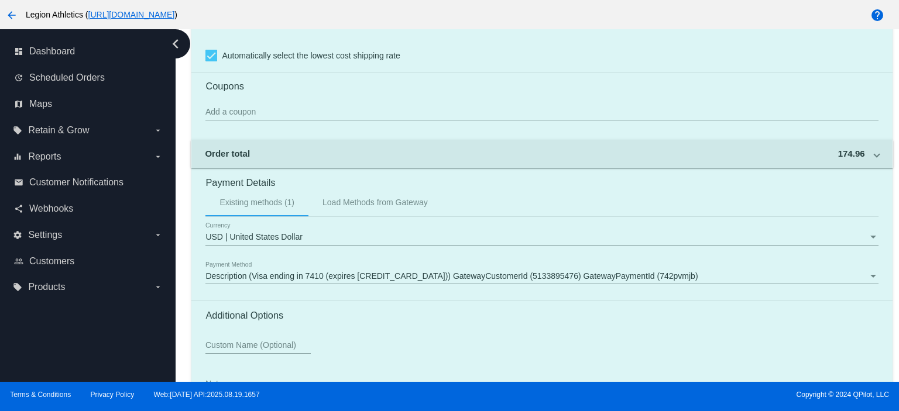
scroll to position [1199, 0]
